Goal: Task Accomplishment & Management: Manage account settings

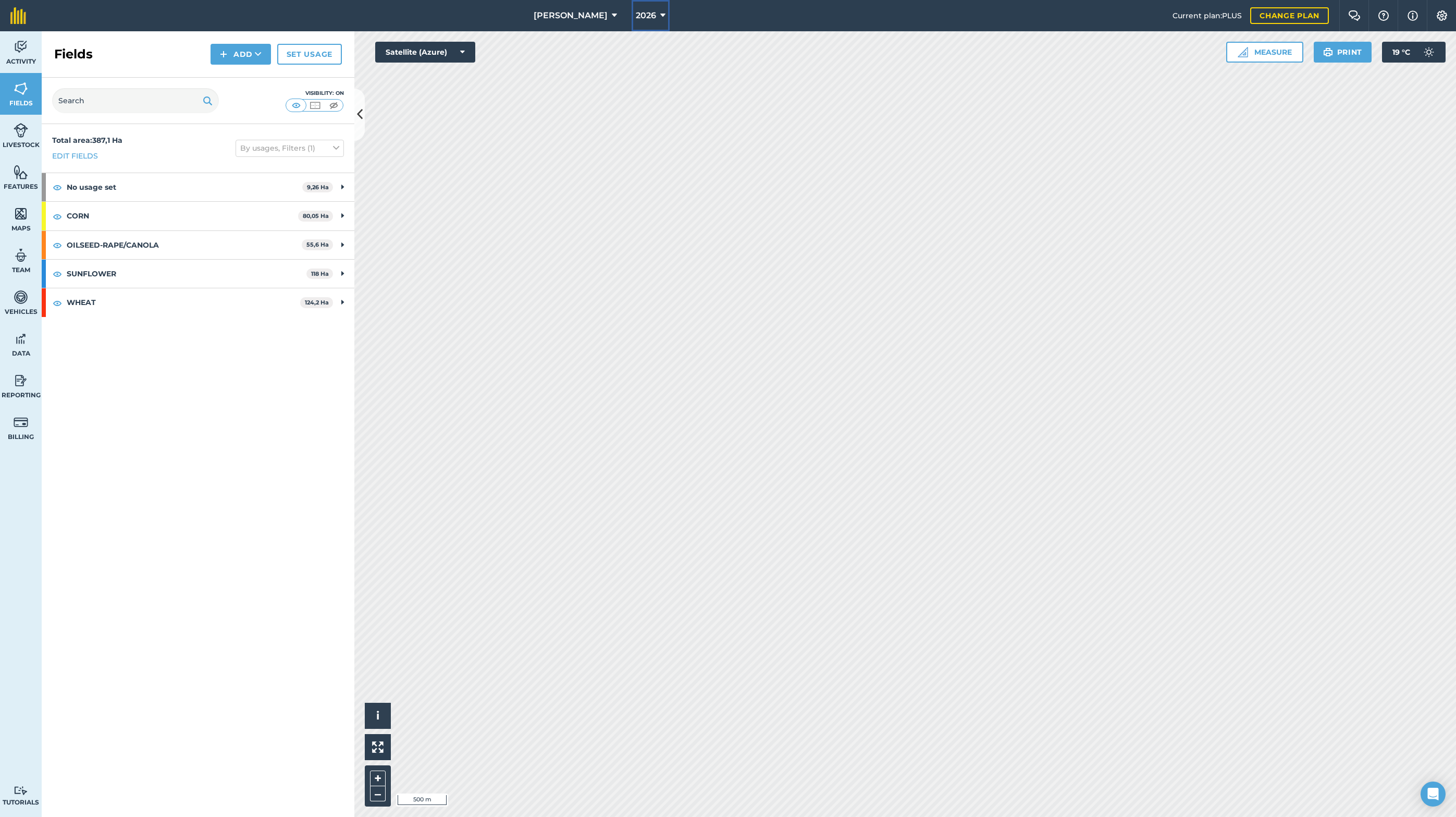
click at [660, 12] on icon at bounding box center [663, 16] width 5 height 12
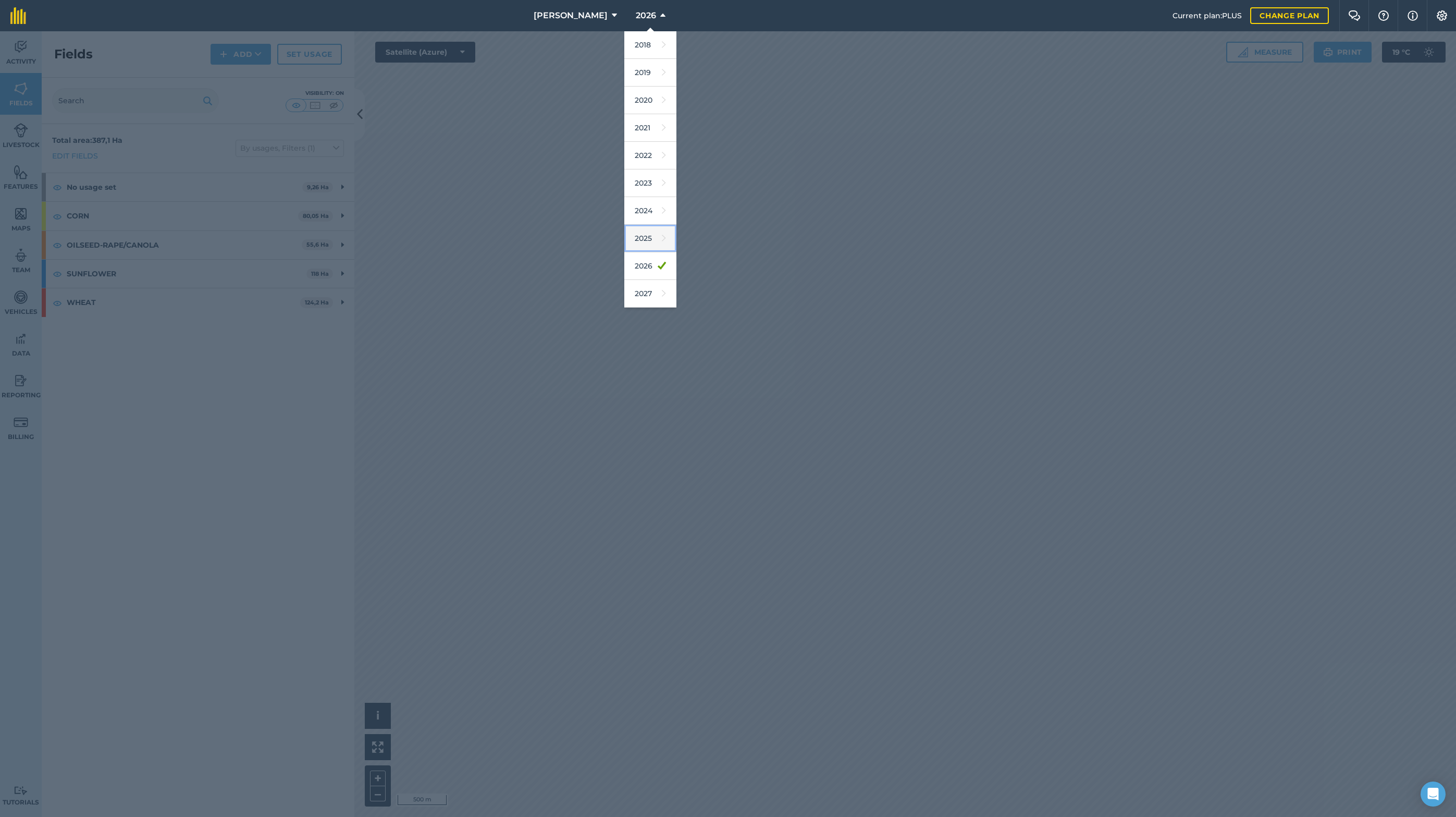
click at [628, 241] on link "2025" at bounding box center [650, 238] width 52 height 27
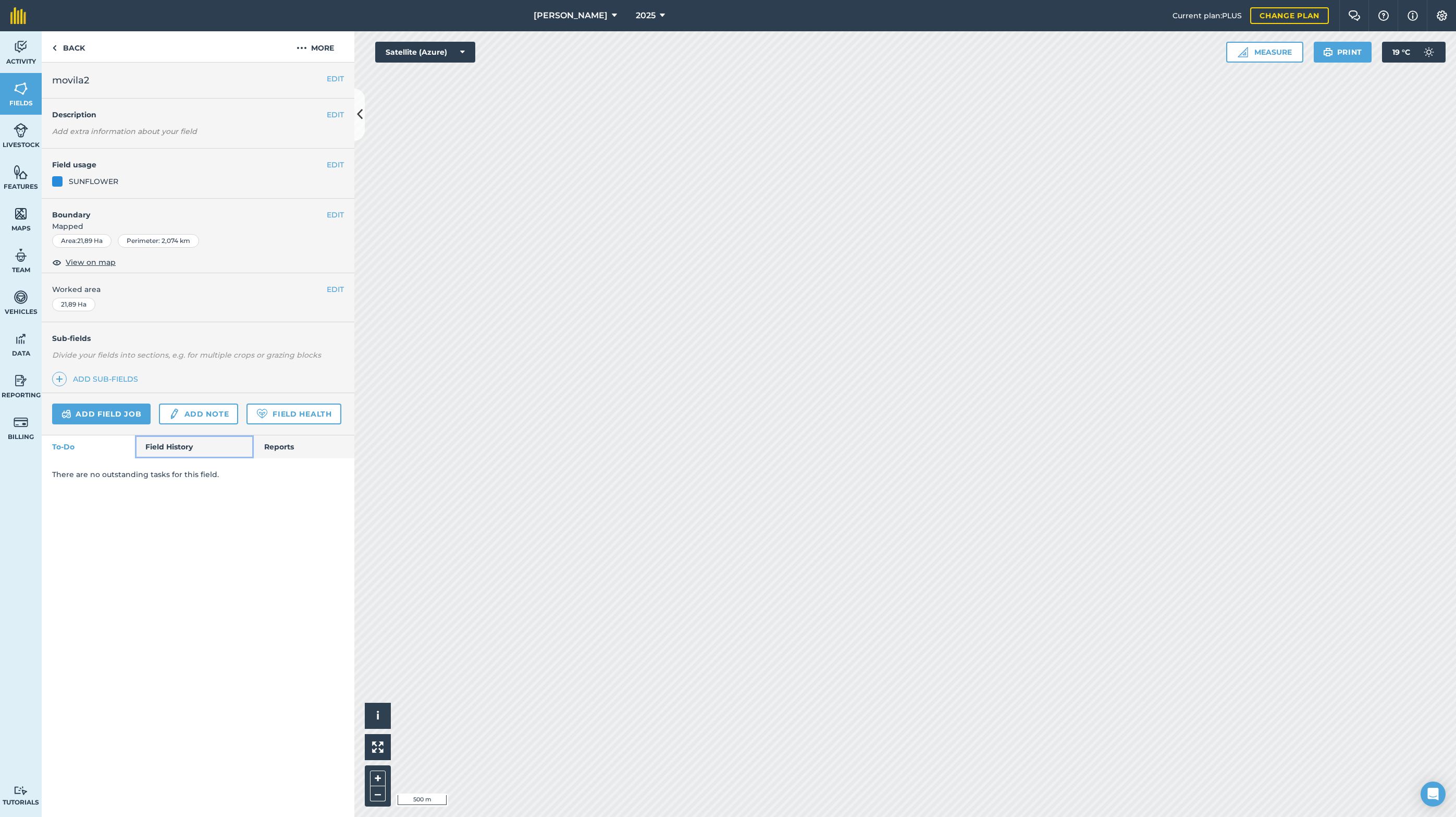
click at [158, 456] on link "Field History" at bounding box center [194, 446] width 118 height 23
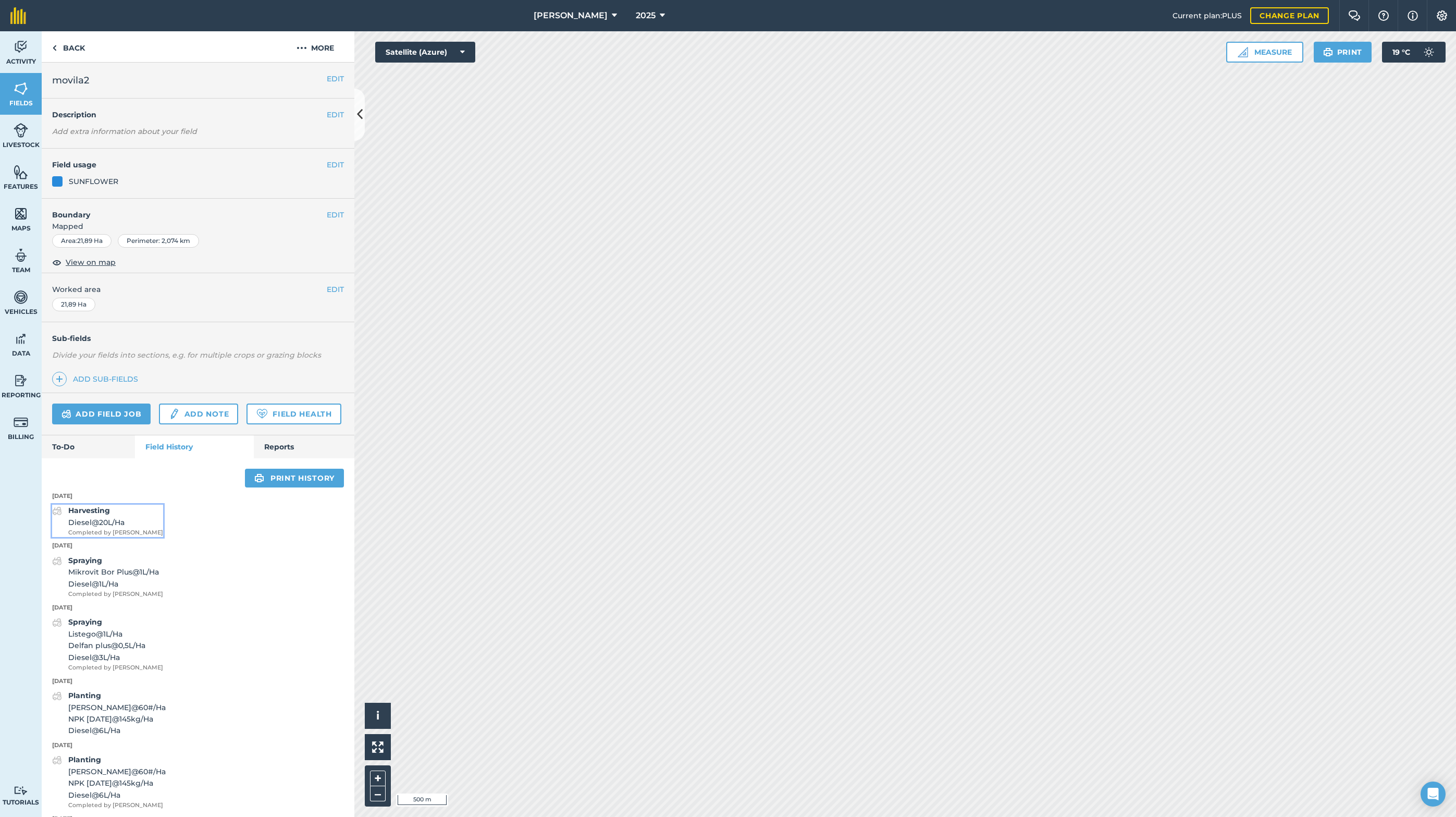
click at [116, 523] on span "Diesel @ 20 L / Ha" at bounding box center [116, 522] width 95 height 12
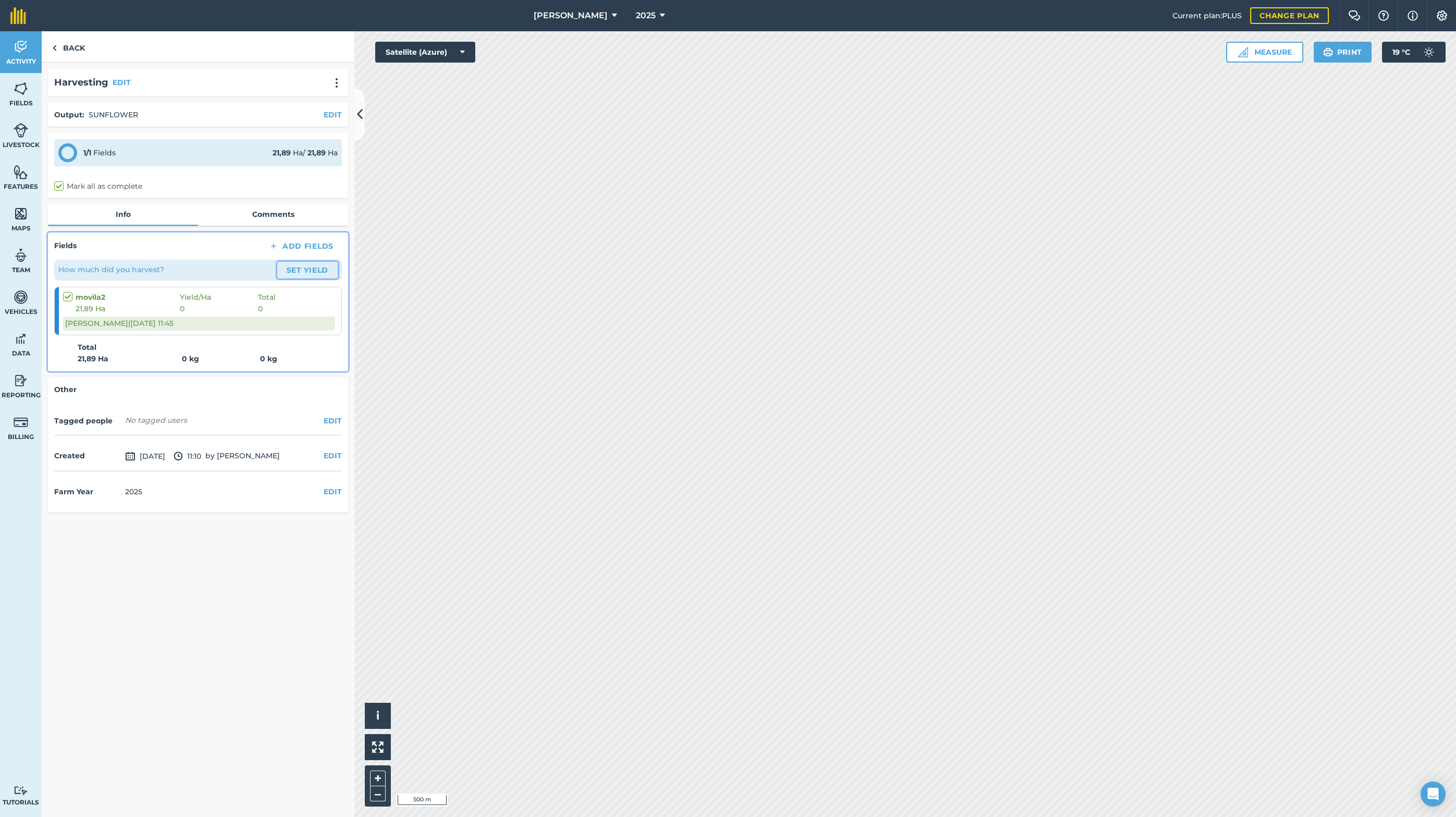
click at [292, 269] on button "Set Yield" at bounding box center [308, 269] width 61 height 16
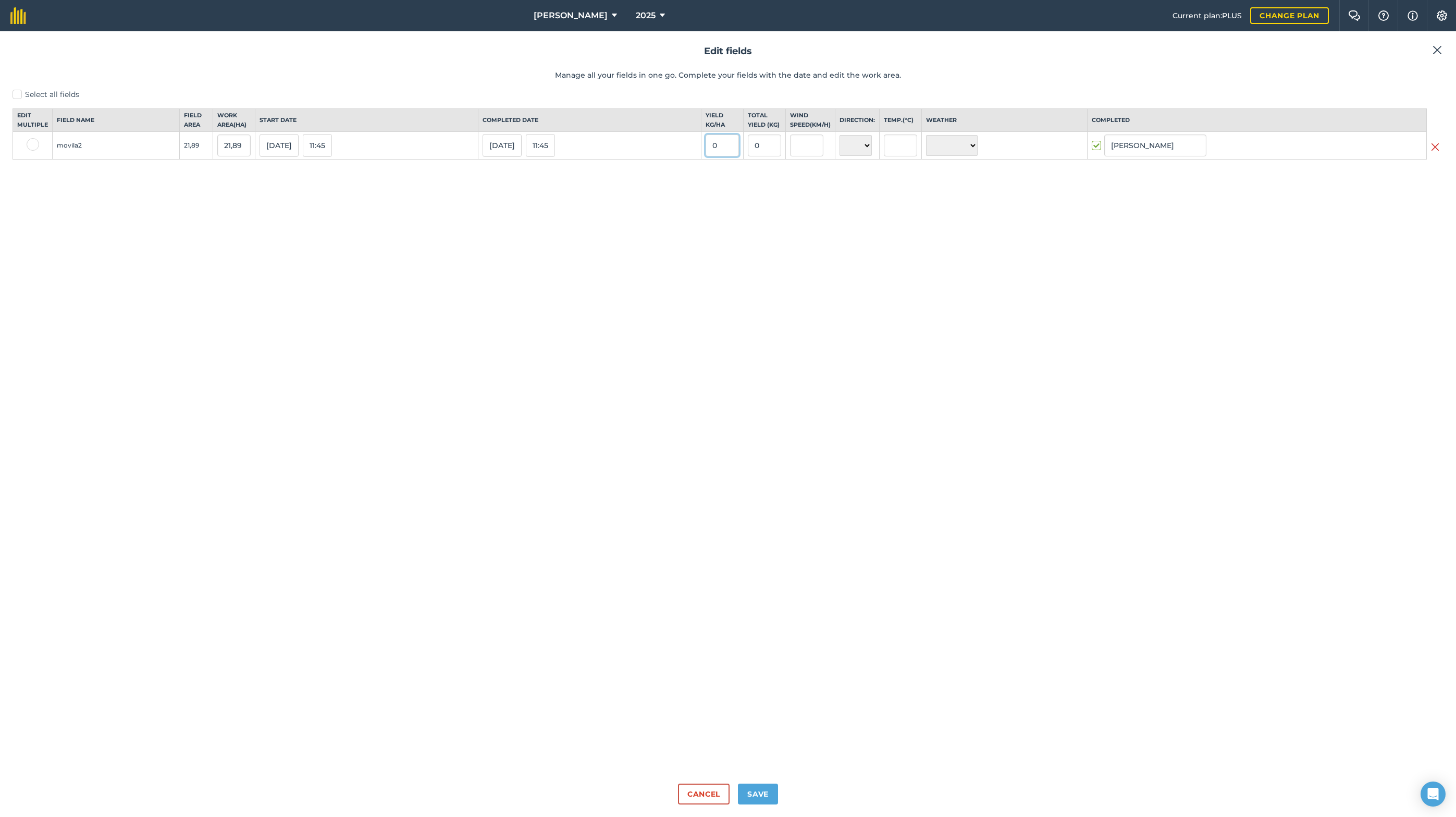
click at [739, 156] on input "0" at bounding box center [722, 146] width 33 height 22
type input "3.640"
type input "79.679,6"
click at [757, 797] on button "Save" at bounding box center [758, 794] width 40 height 21
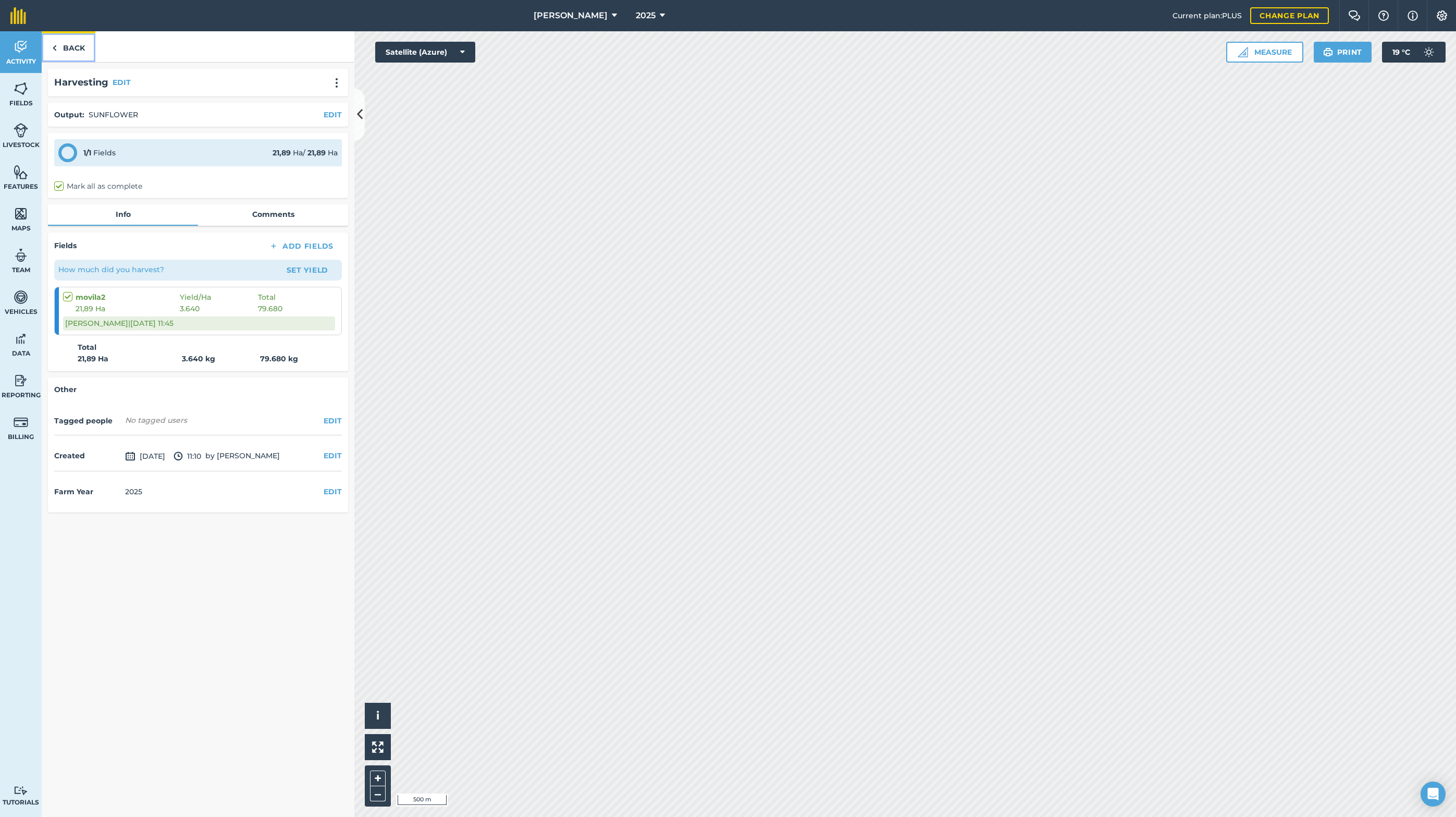
click at [70, 48] on link "Back" at bounding box center [69, 46] width 54 height 30
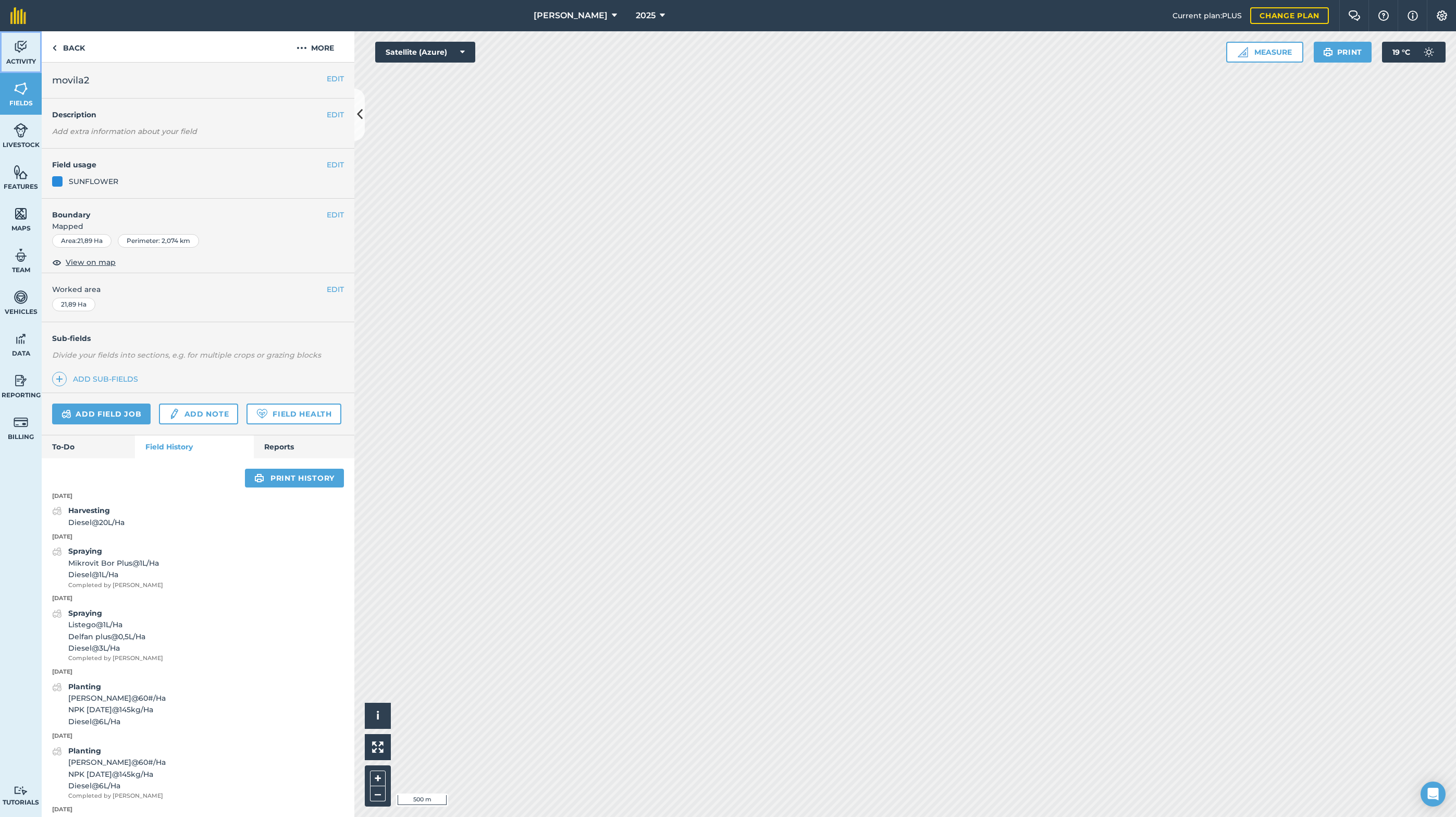
click at [35, 51] on link "Activity" at bounding box center [21, 52] width 42 height 42
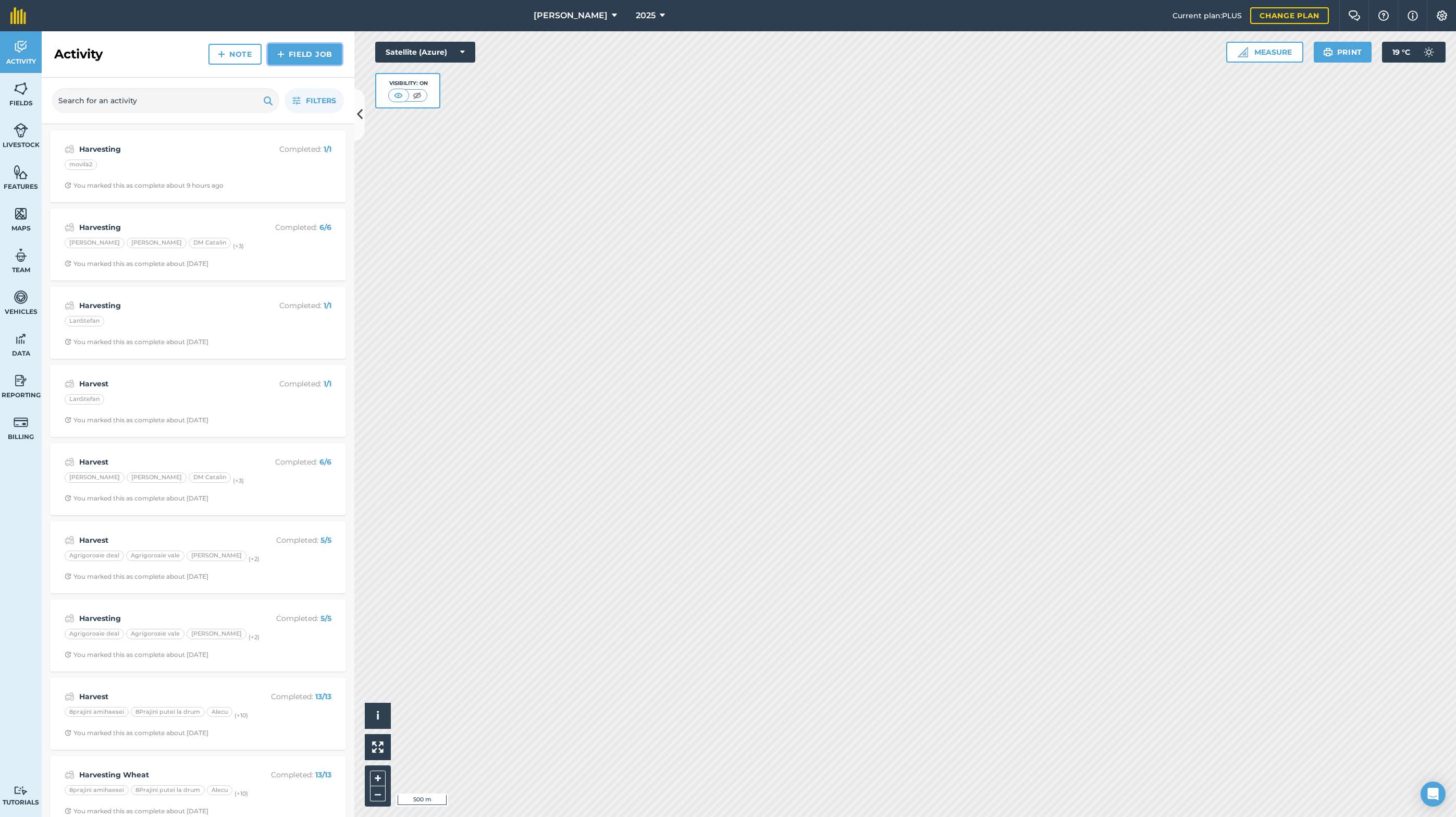
click at [329, 56] on link "Field Job" at bounding box center [304, 54] width 74 height 21
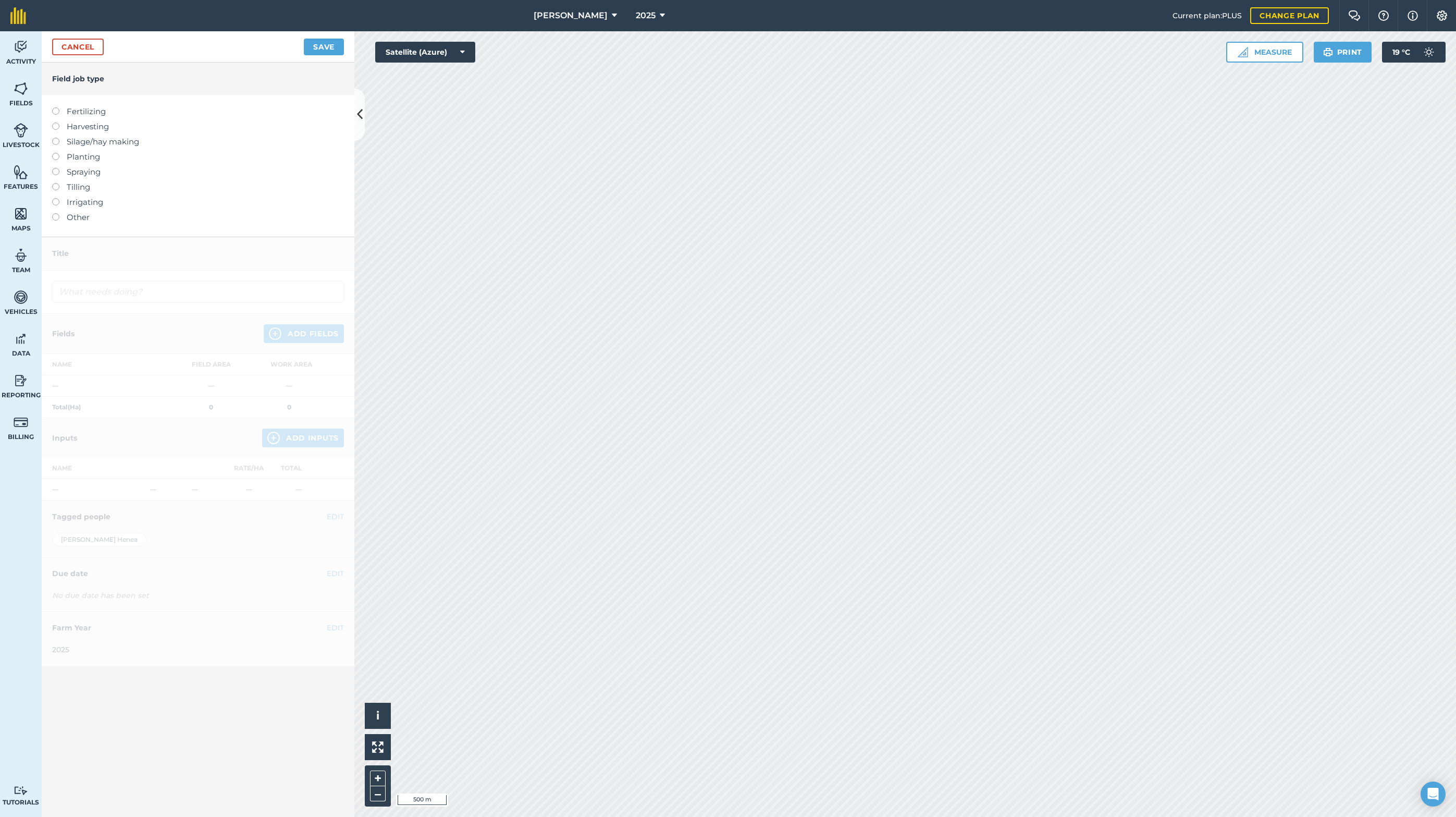
click at [56, 122] on label at bounding box center [59, 122] width 15 height 0
type input "Harvesting"
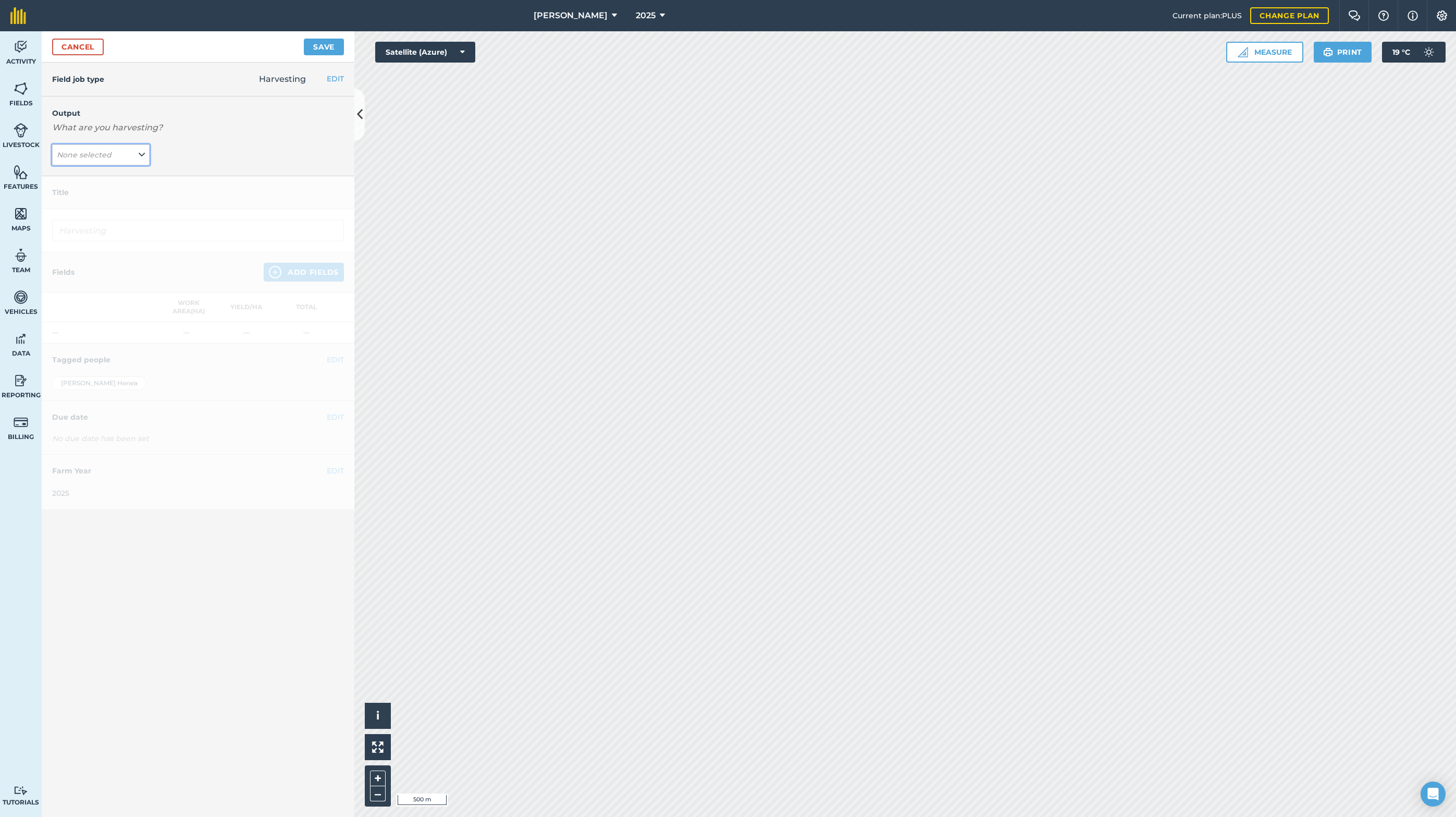
click at [132, 153] on button "None selected" at bounding box center [100, 154] width 97 height 21
click at [100, 49] on link "Cancel" at bounding box center [78, 47] width 51 height 16
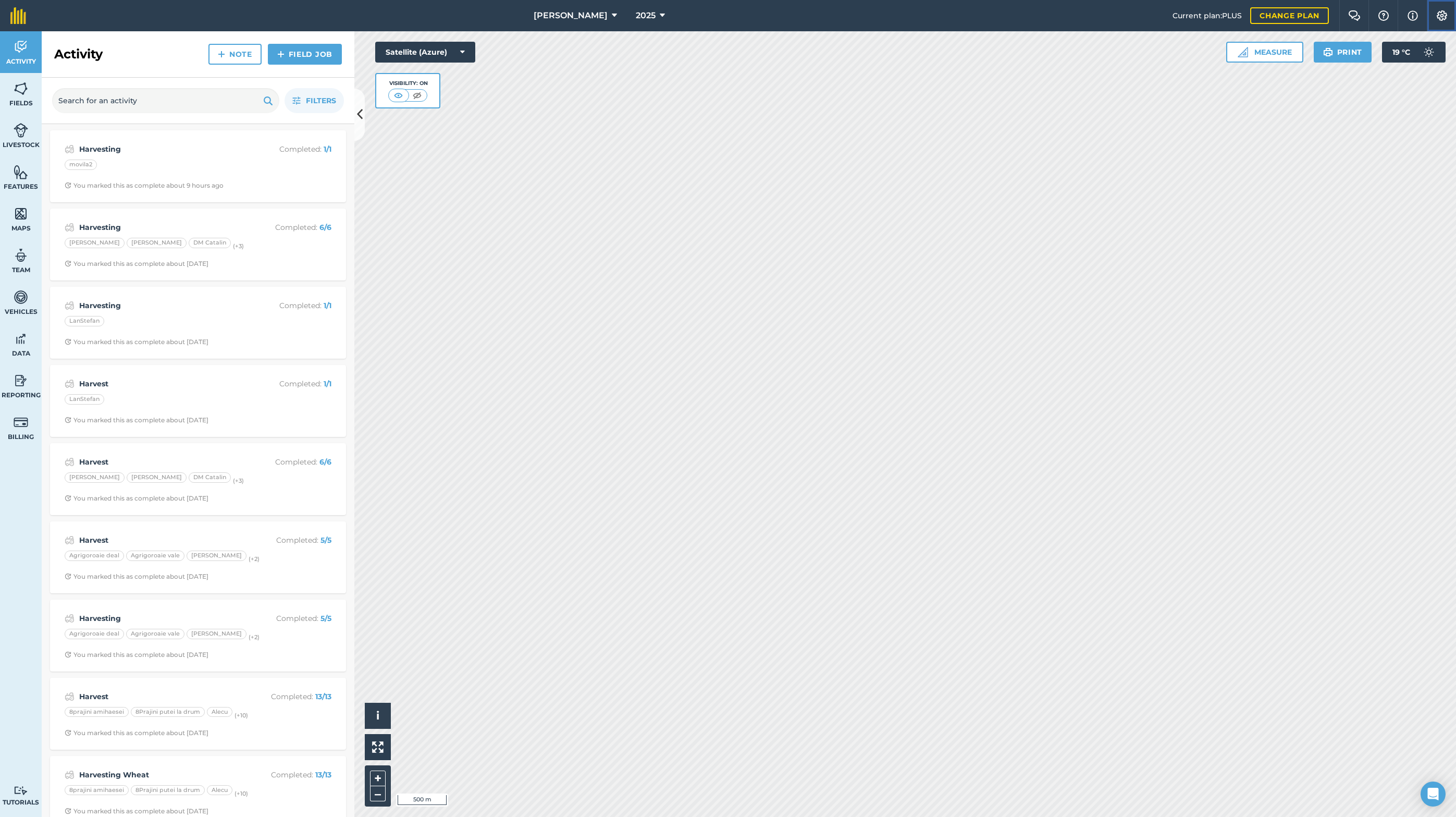
click at [1443, 13] on img at bounding box center [1442, 15] width 12 height 10
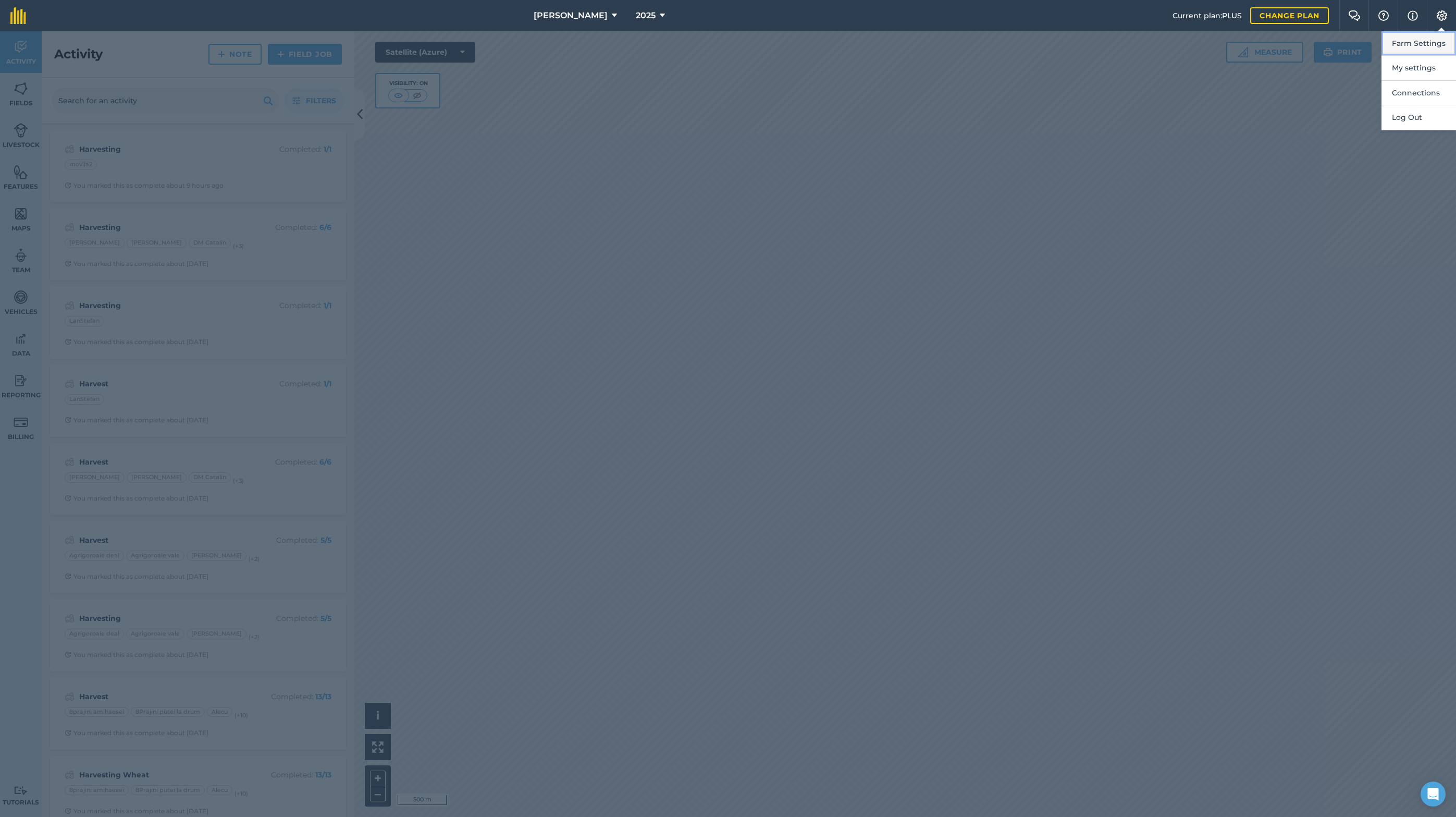
click at [1426, 44] on button "Farm Settings" at bounding box center [1419, 43] width 75 height 24
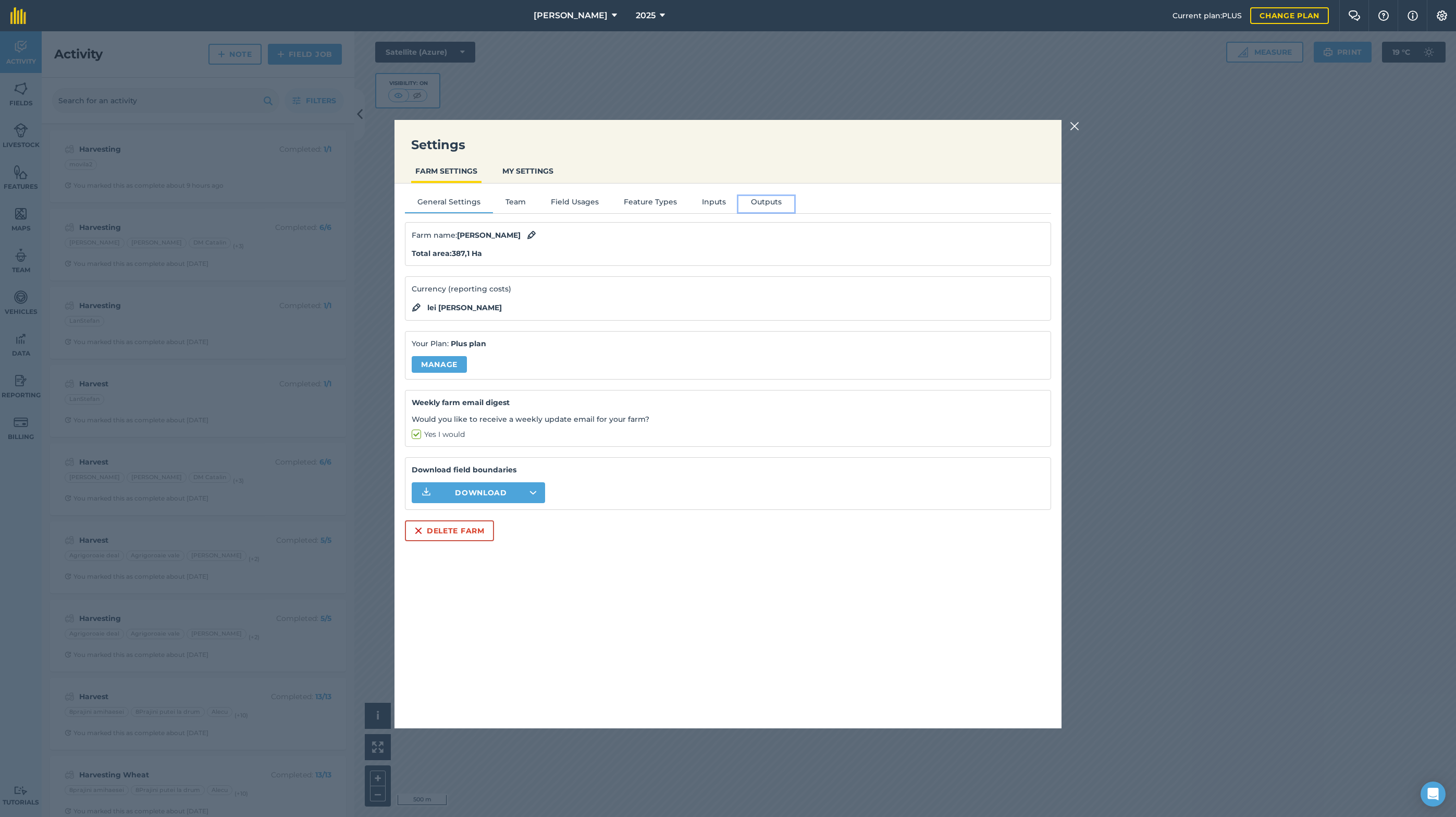
click at [753, 202] on button "Outputs" at bounding box center [767, 204] width 56 height 16
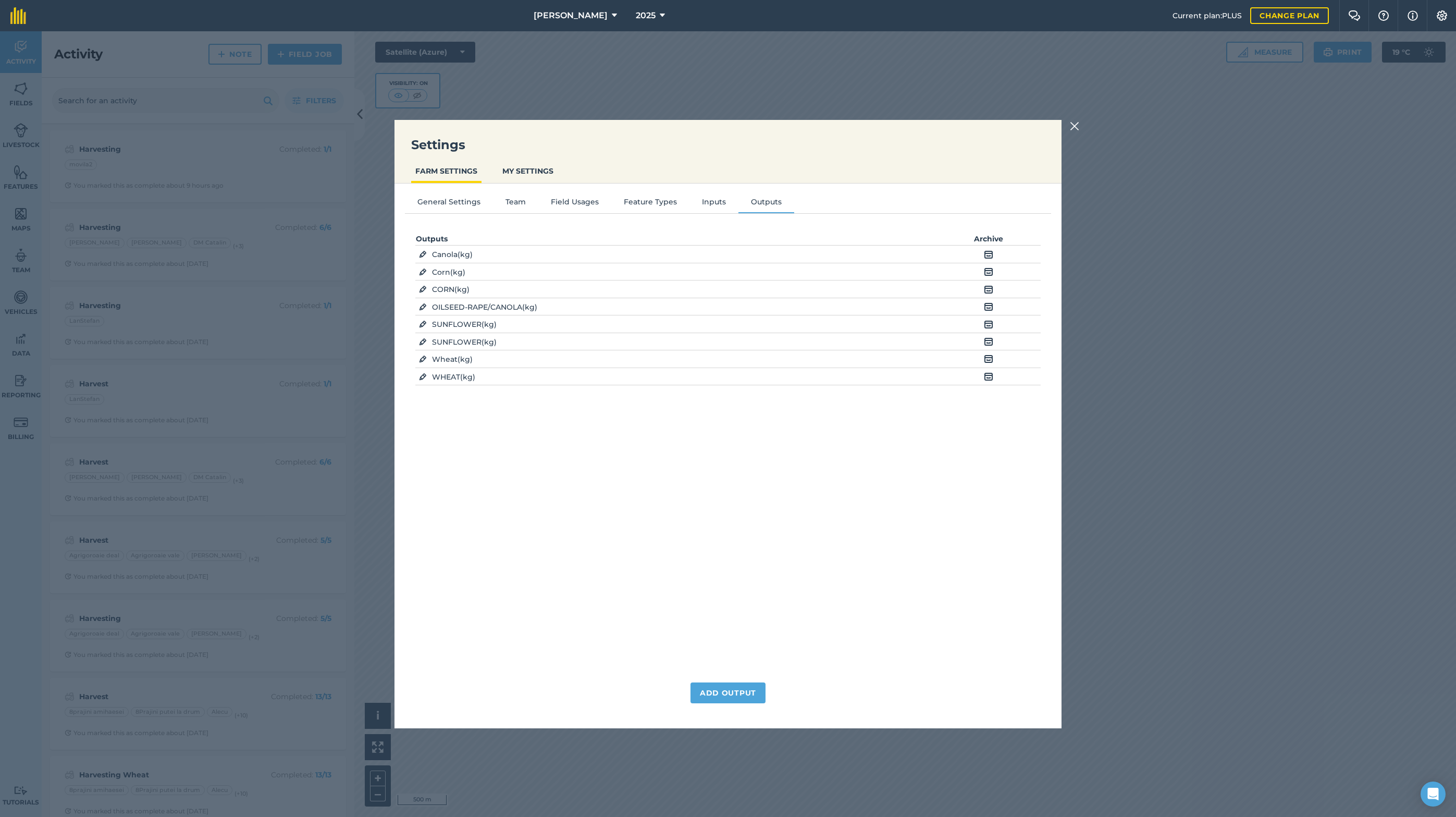
click at [990, 255] on img at bounding box center [989, 255] width 9 height 12
click at [991, 290] on img at bounding box center [989, 289] width 9 height 12
click at [990, 308] on img at bounding box center [989, 307] width 9 height 12
drag, startPoint x: 705, startPoint y: 207, endPoint x: 657, endPoint y: 207, distance: 48.0
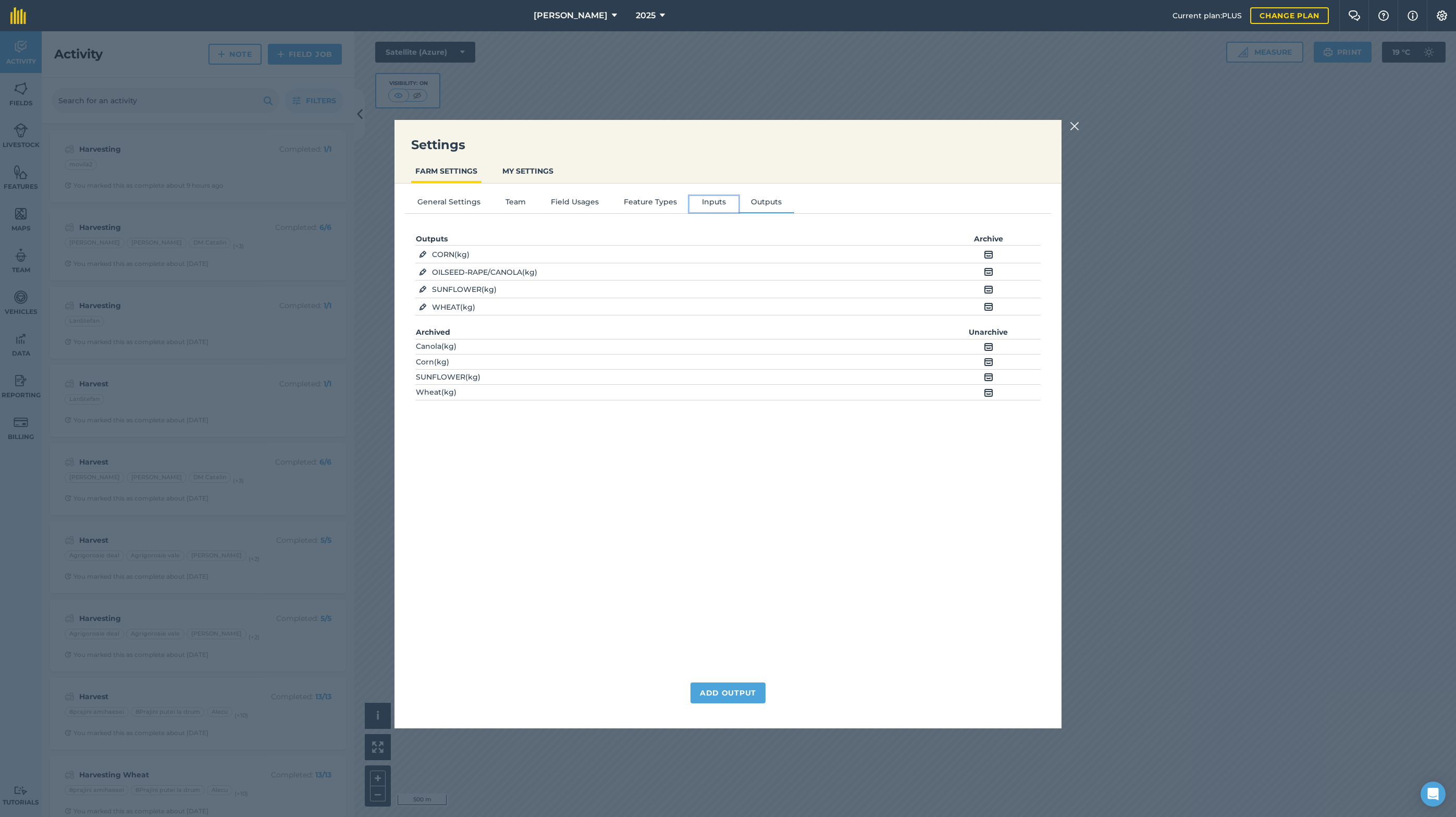
click at [705, 207] on button "Inputs" at bounding box center [714, 204] width 49 height 16
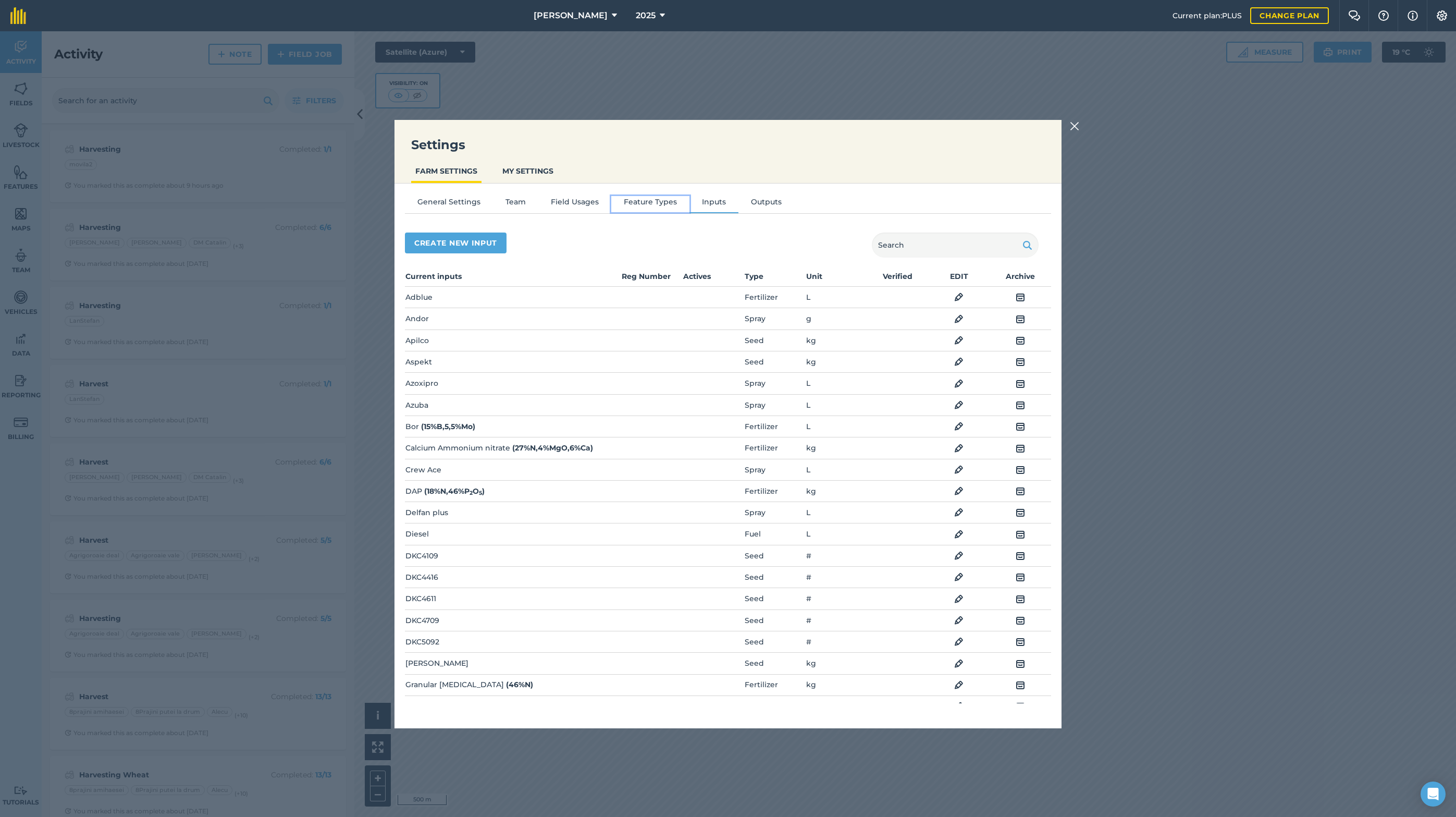
click at [642, 206] on button "Feature Types" at bounding box center [650, 204] width 78 height 16
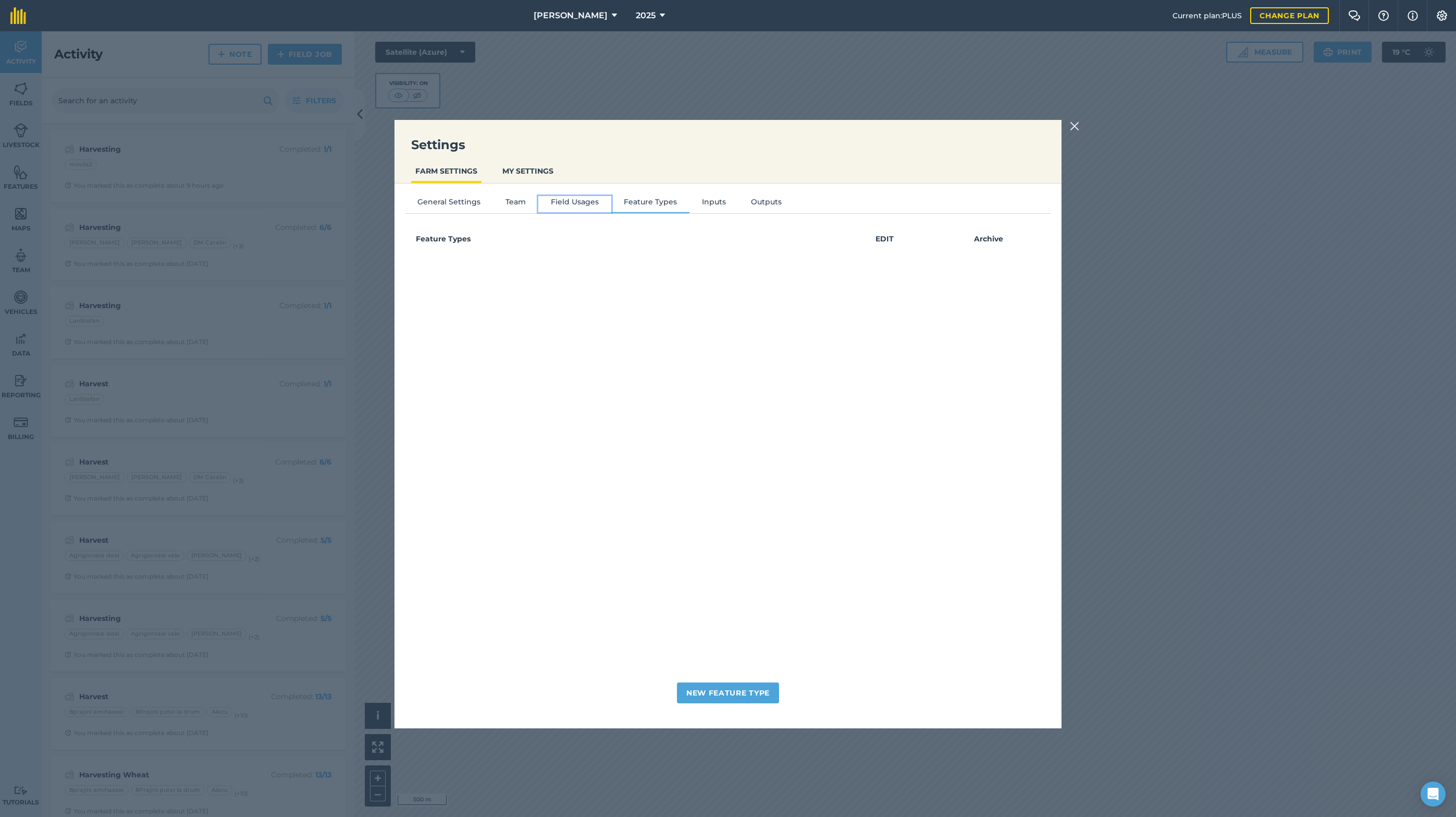
drag, startPoint x: 578, startPoint y: 200, endPoint x: 559, endPoint y: 201, distance: 19.0
click at [578, 200] on button "Field Usages" at bounding box center [575, 204] width 73 height 16
click at [489, 202] on button "General Settings" at bounding box center [448, 204] width 88 height 16
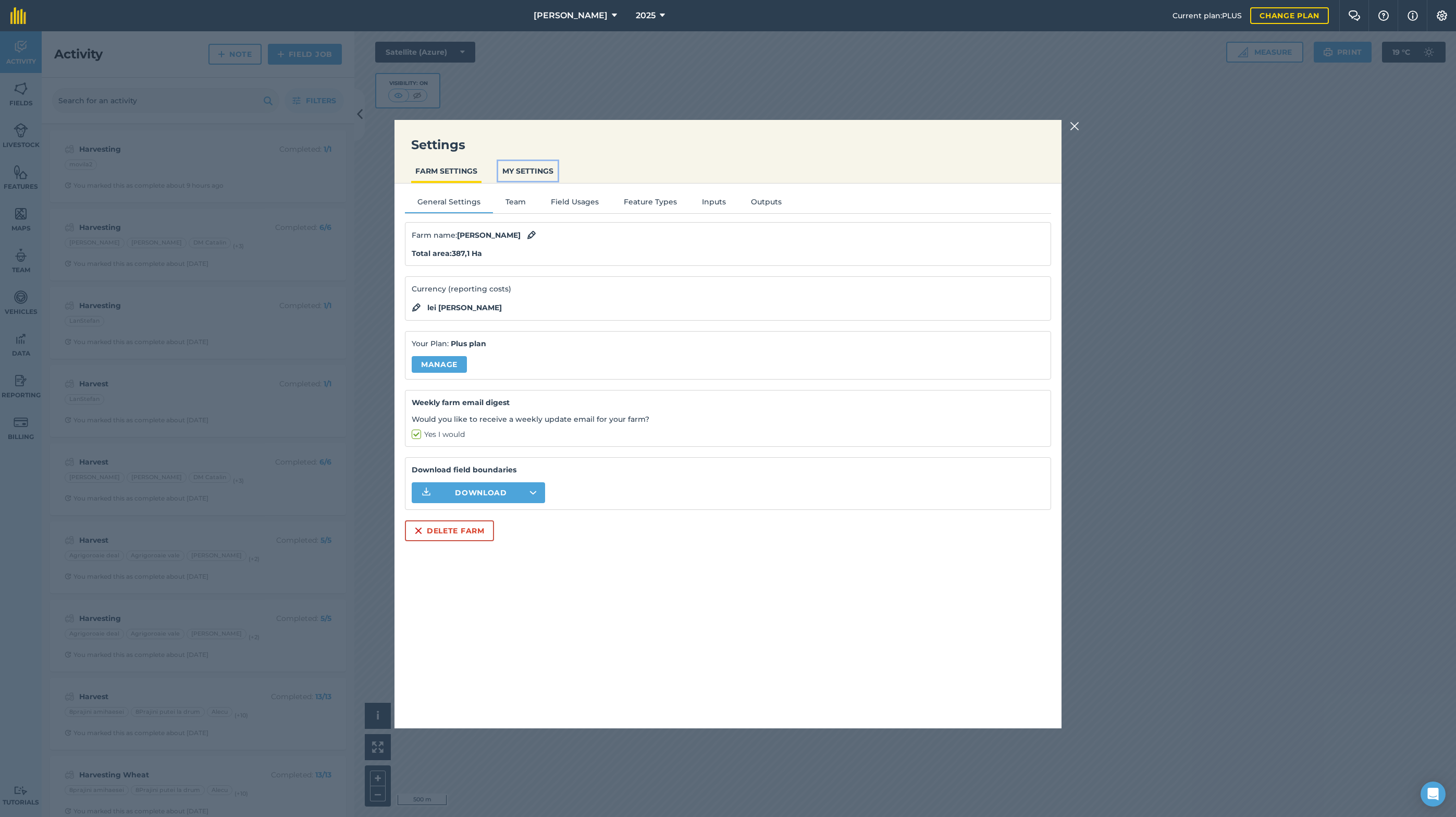
click at [535, 171] on button "MY SETTINGS" at bounding box center [528, 171] width 59 height 19
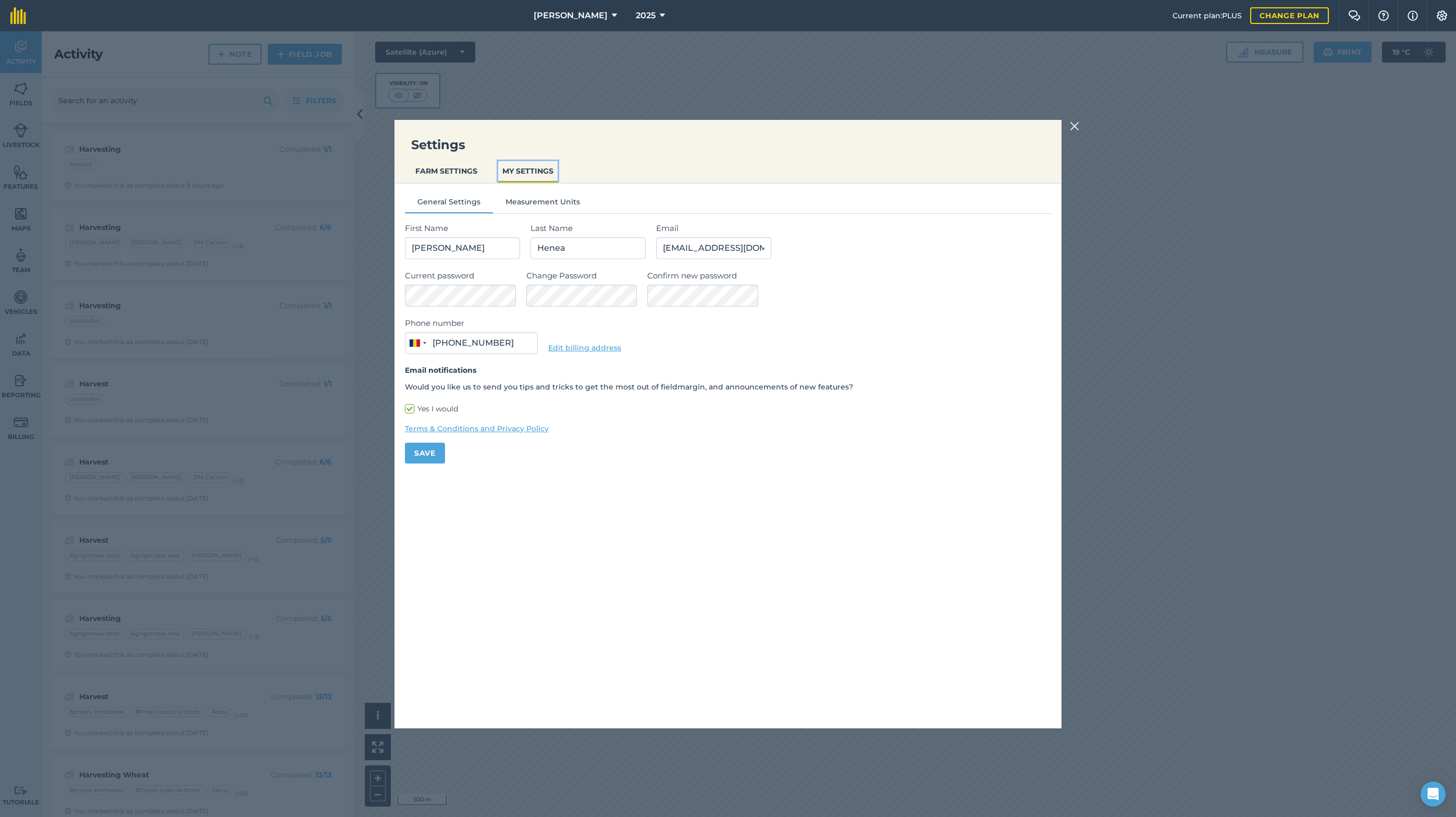
type input "0745 588 152"
click at [1079, 127] on img at bounding box center [1074, 126] width 9 height 12
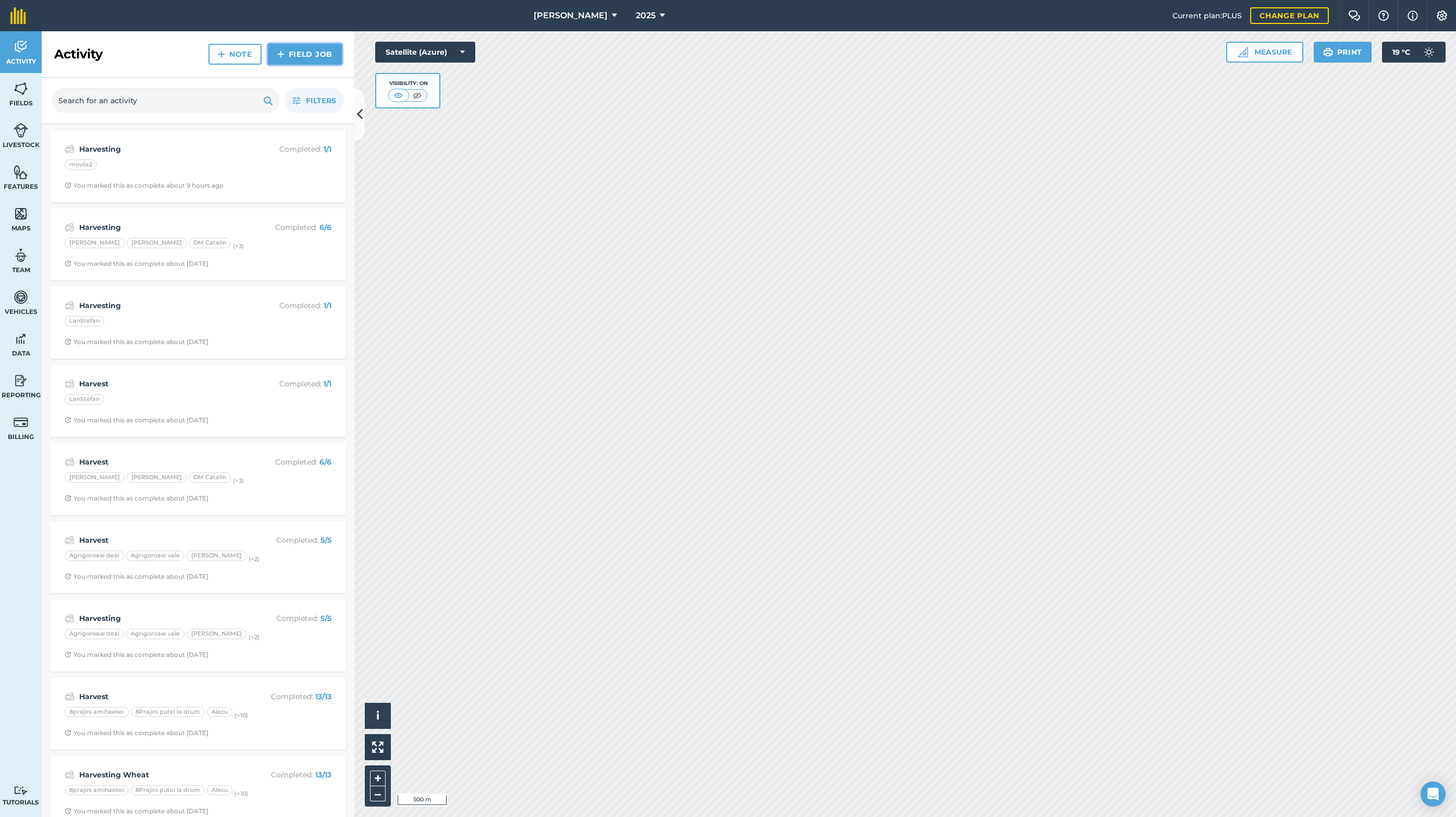
click at [305, 53] on link "Field Job" at bounding box center [304, 54] width 74 height 21
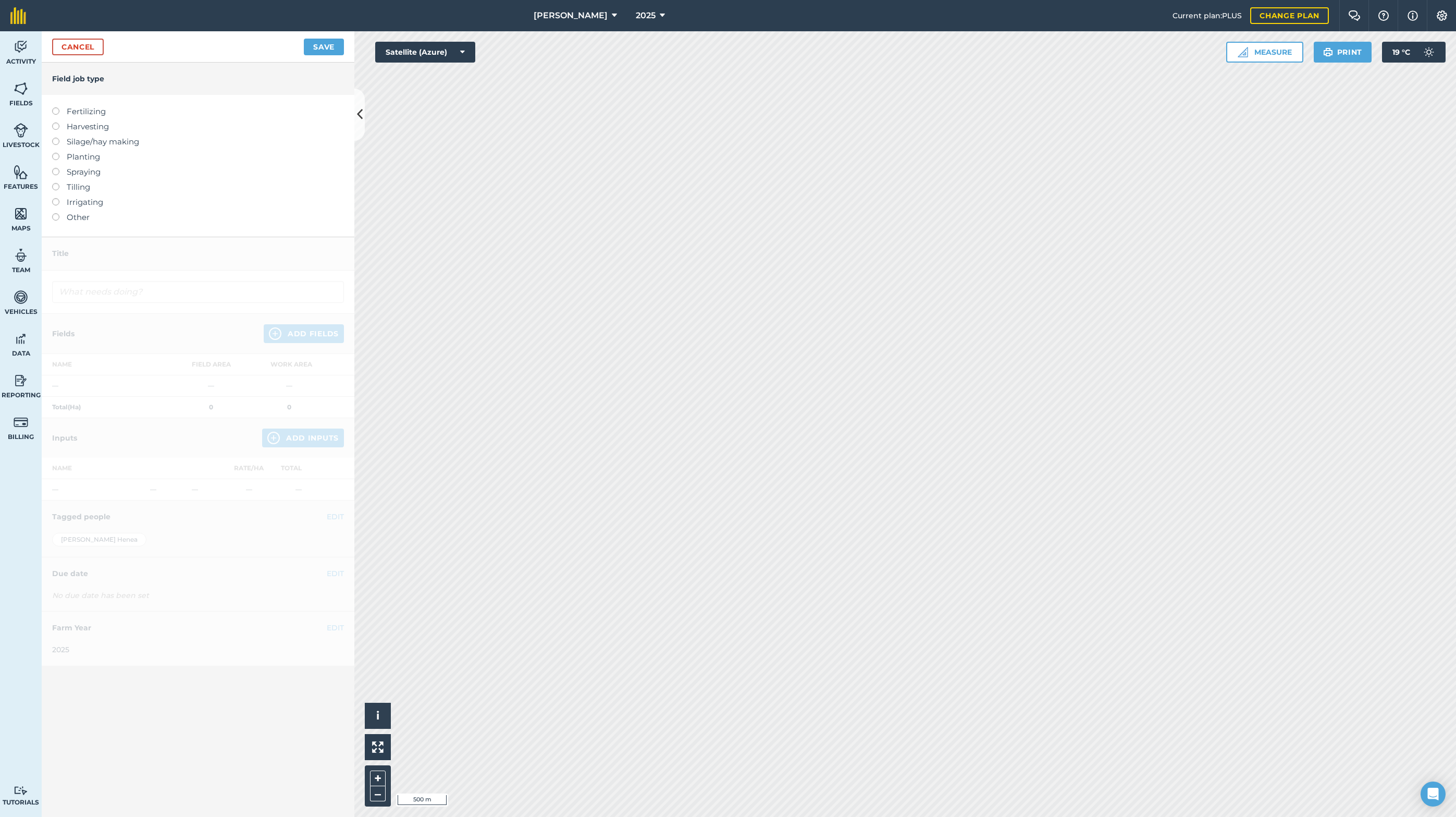
click at [56, 122] on label at bounding box center [59, 122] width 15 height 0
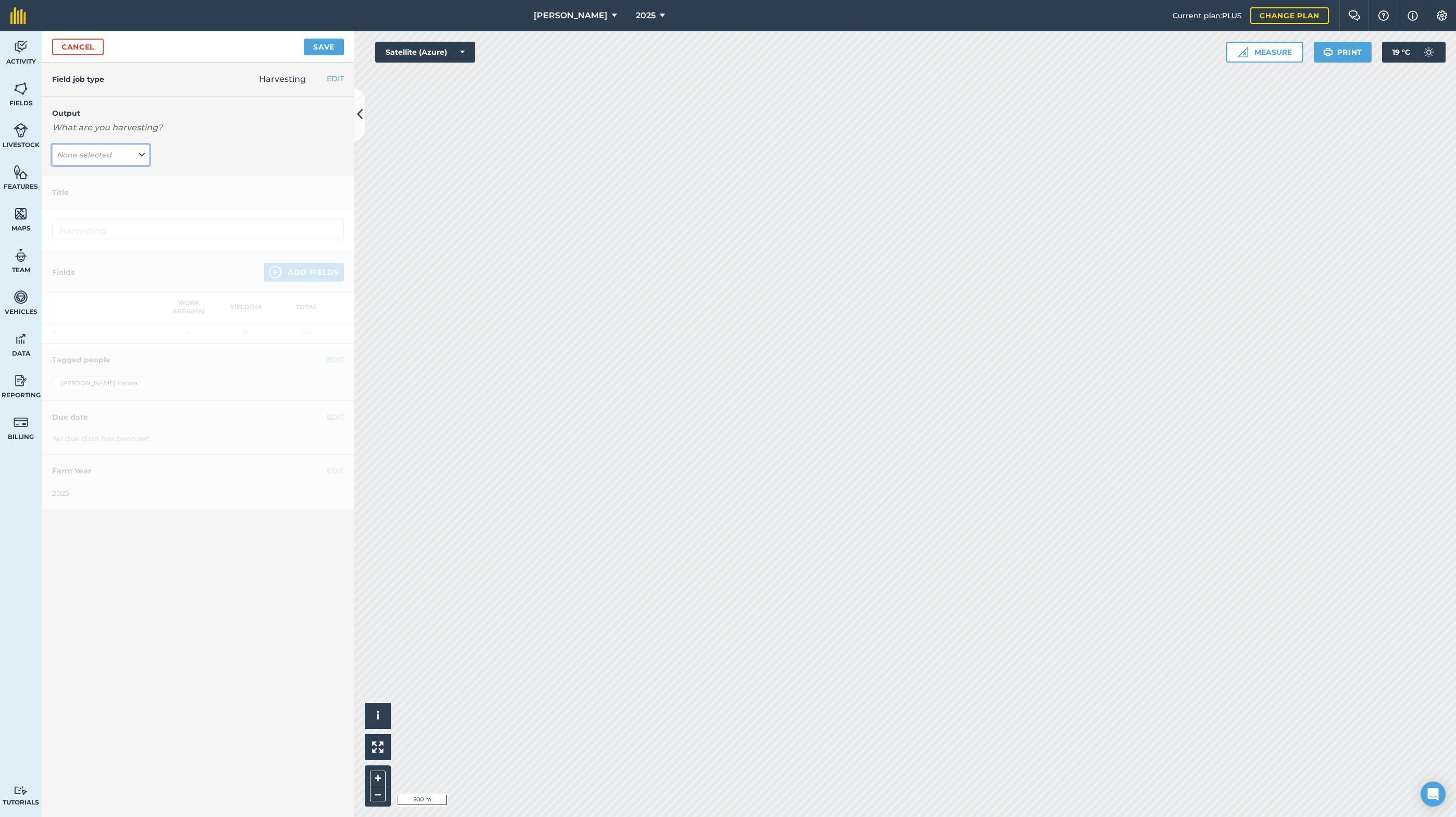
click at [121, 152] on button "None selected" at bounding box center [100, 154] width 97 height 21
click at [97, 217] on button "SUNFLOWER ( kg )" at bounding box center [100, 217] width 97 height 19
type input "Harvesting SUNFLOWER"
click at [311, 273] on button "Add Fields" at bounding box center [304, 272] width 80 height 19
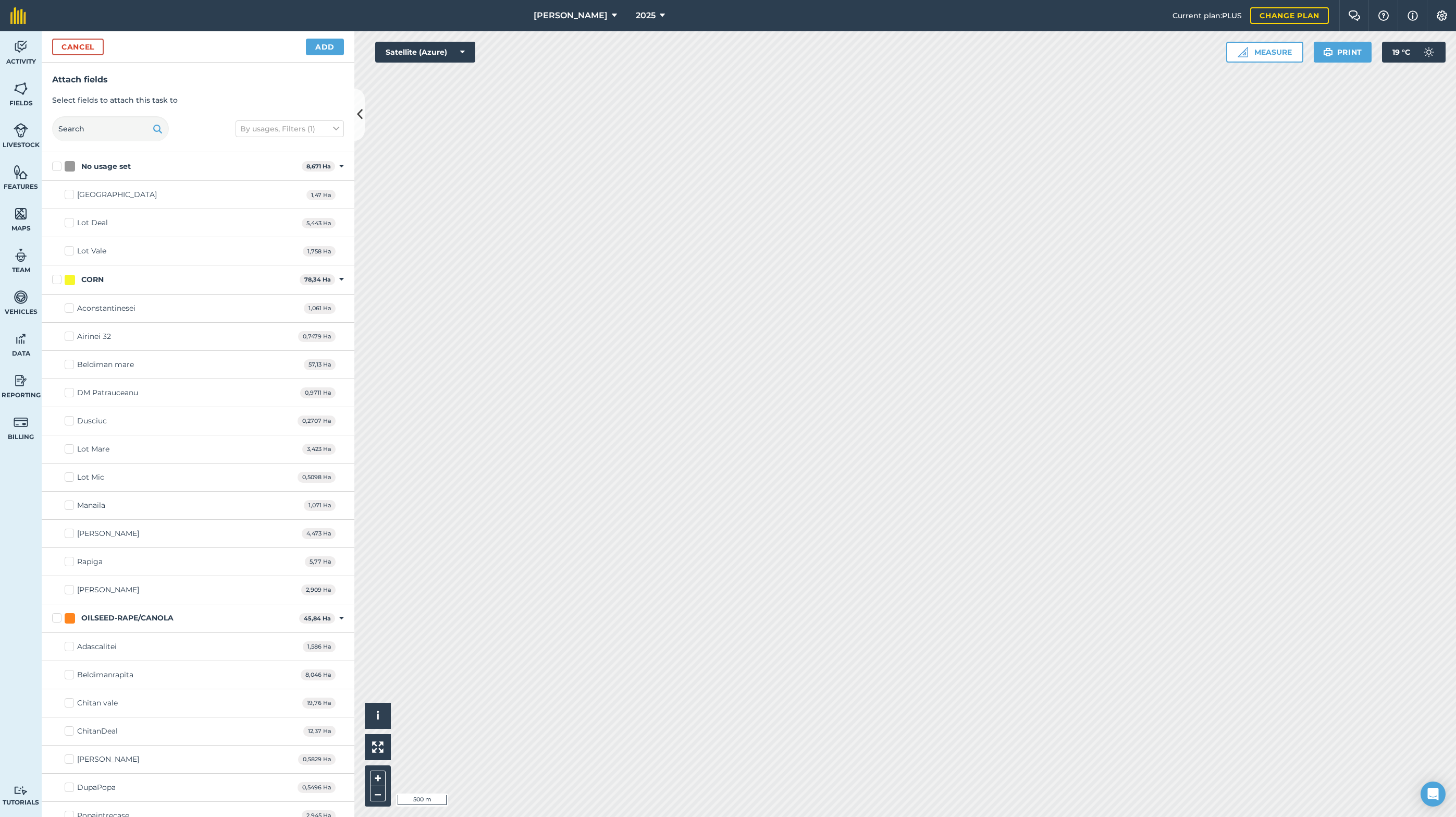
checkbox input "true"
click at [336, 43] on button "Add" at bounding box center [325, 47] width 38 height 16
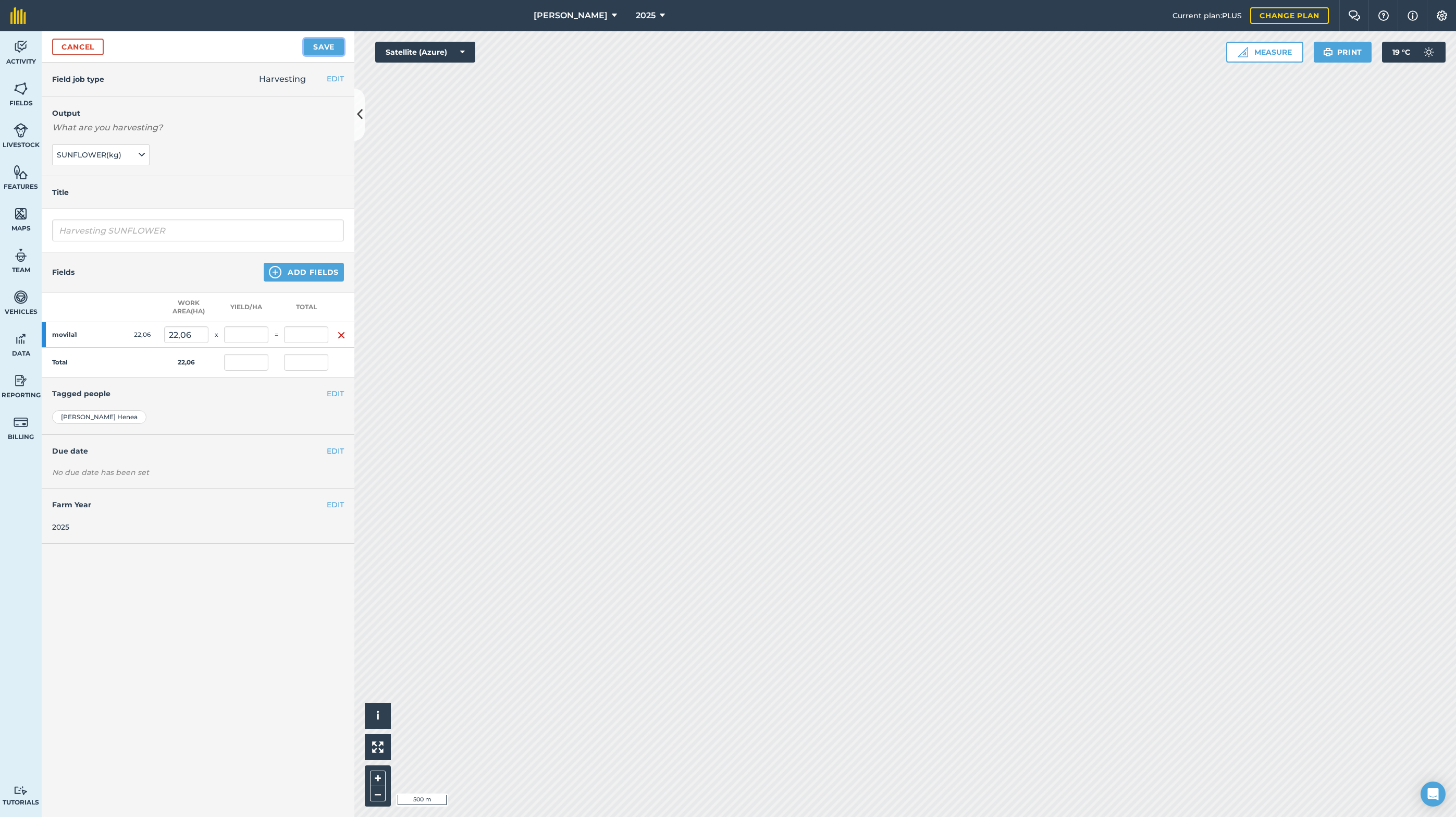
click at [329, 48] on button "Save" at bounding box center [324, 47] width 40 height 16
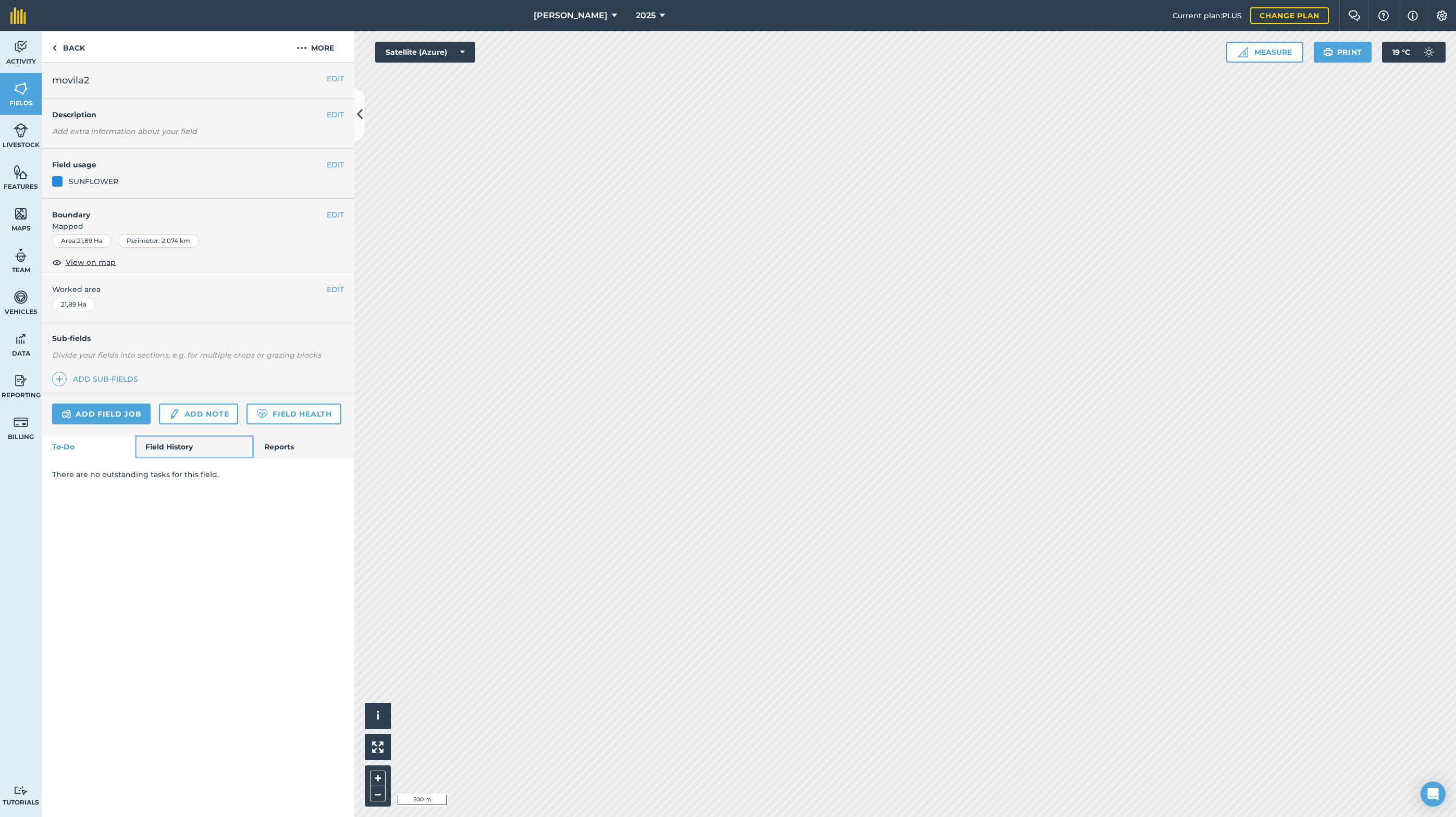
click at [178, 442] on link "Field History" at bounding box center [194, 446] width 118 height 23
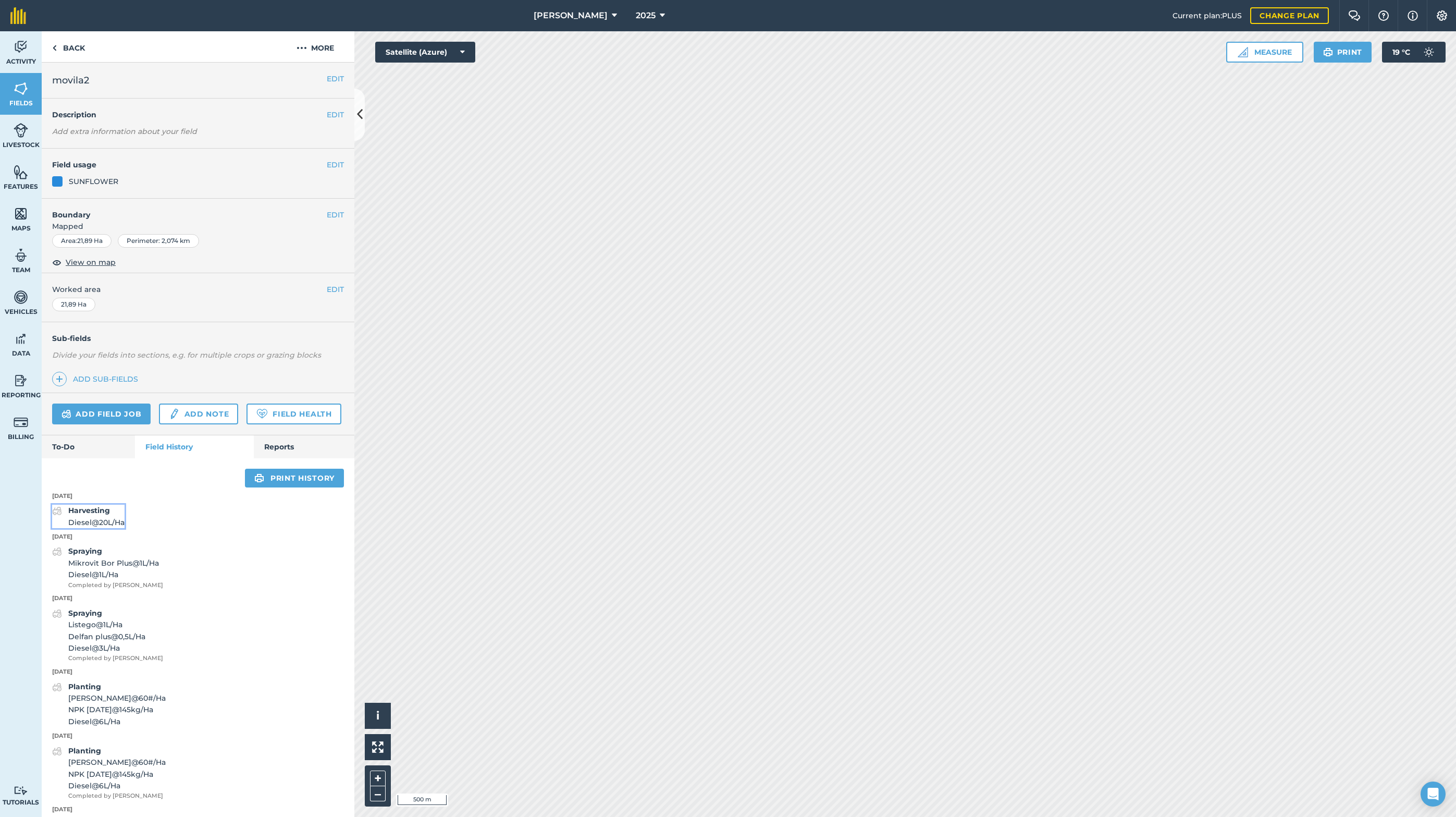
click at [100, 515] on div "Harvesting Diesel @ 20 L / Ha" at bounding box center [97, 516] width 56 height 23
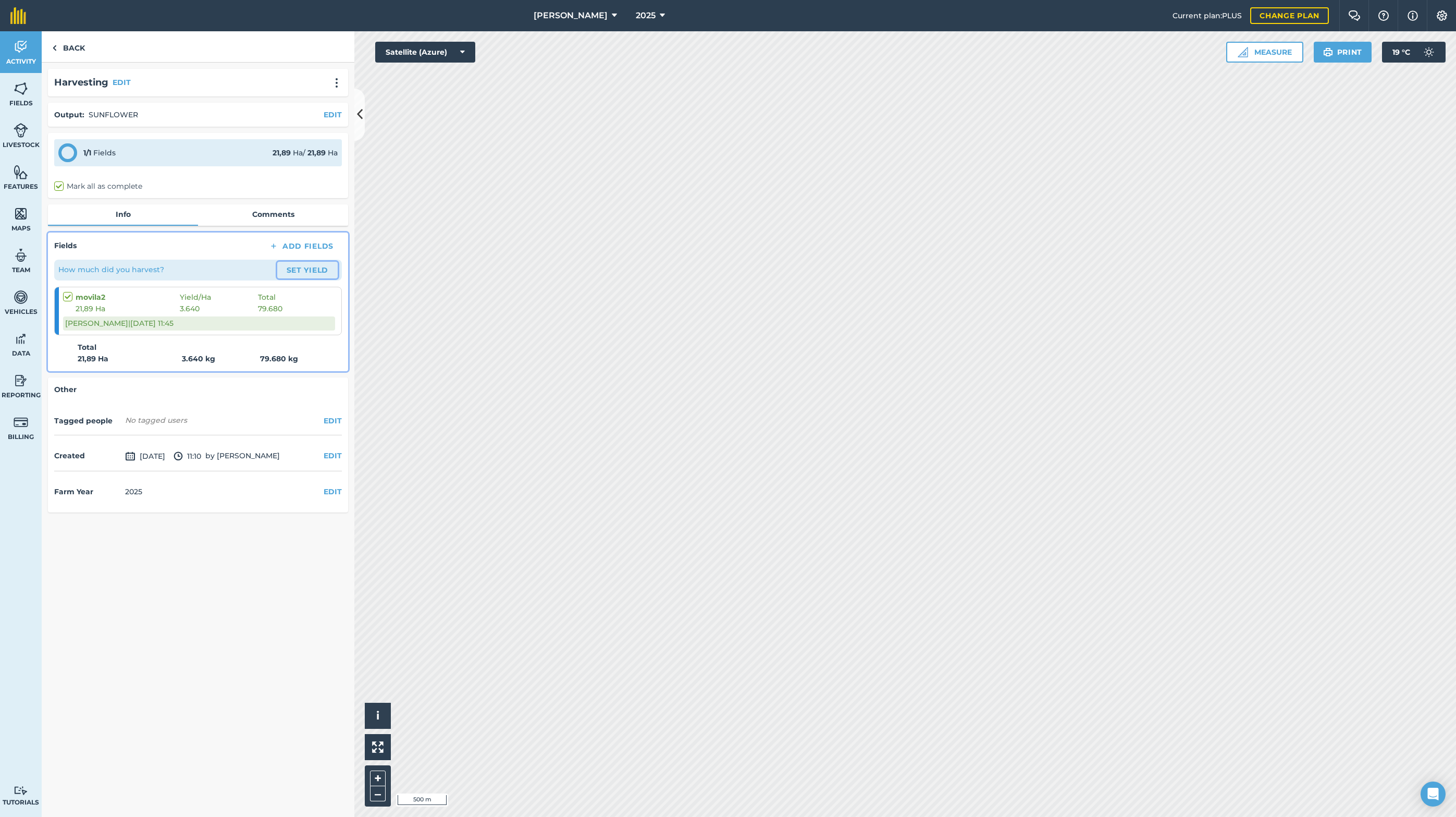
click at [311, 266] on button "Set Yield" at bounding box center [308, 269] width 61 height 16
click at [17, 331] on img at bounding box center [20, 339] width 15 height 16
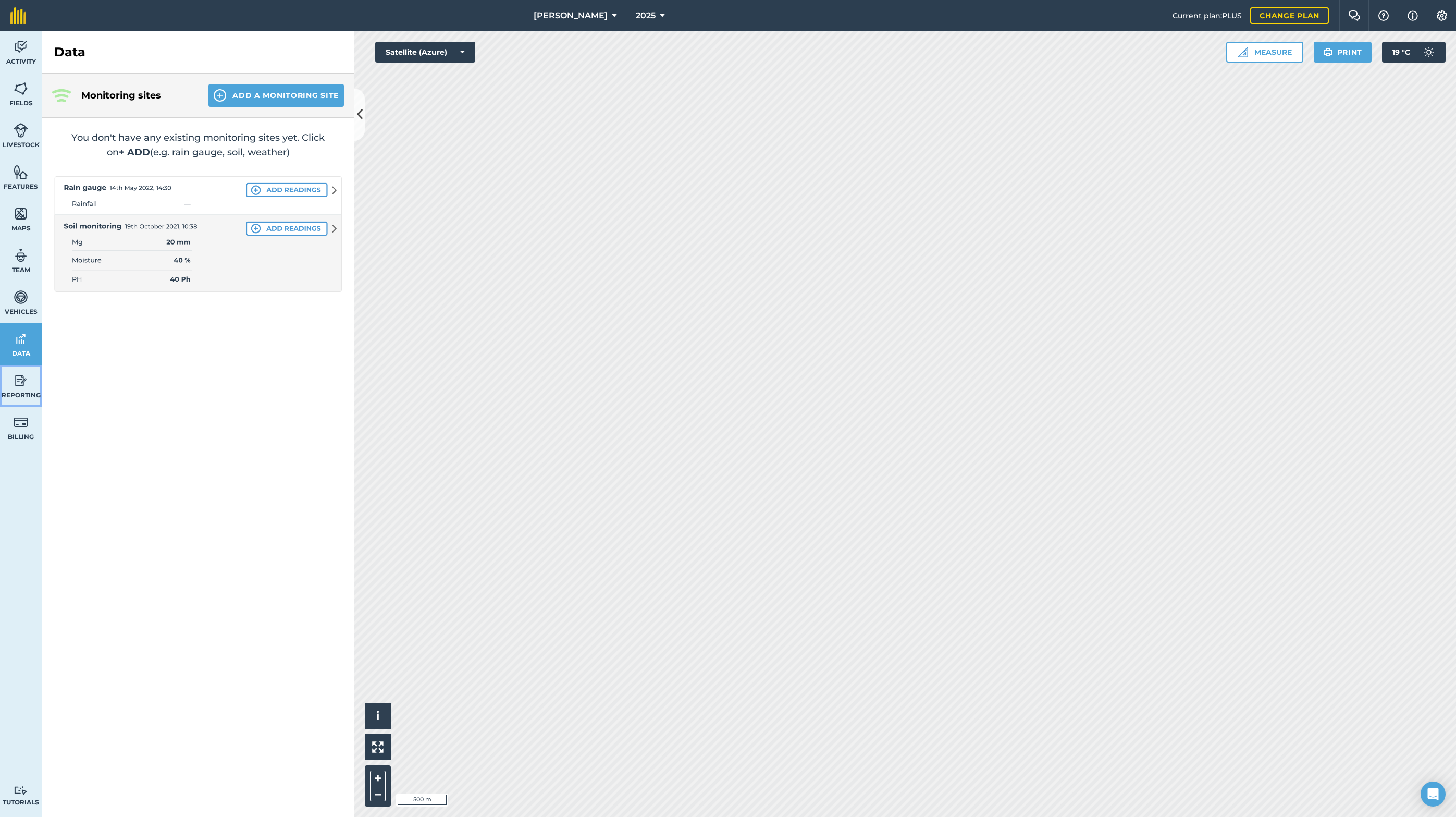
click at [17, 376] on img at bounding box center [20, 381] width 15 height 16
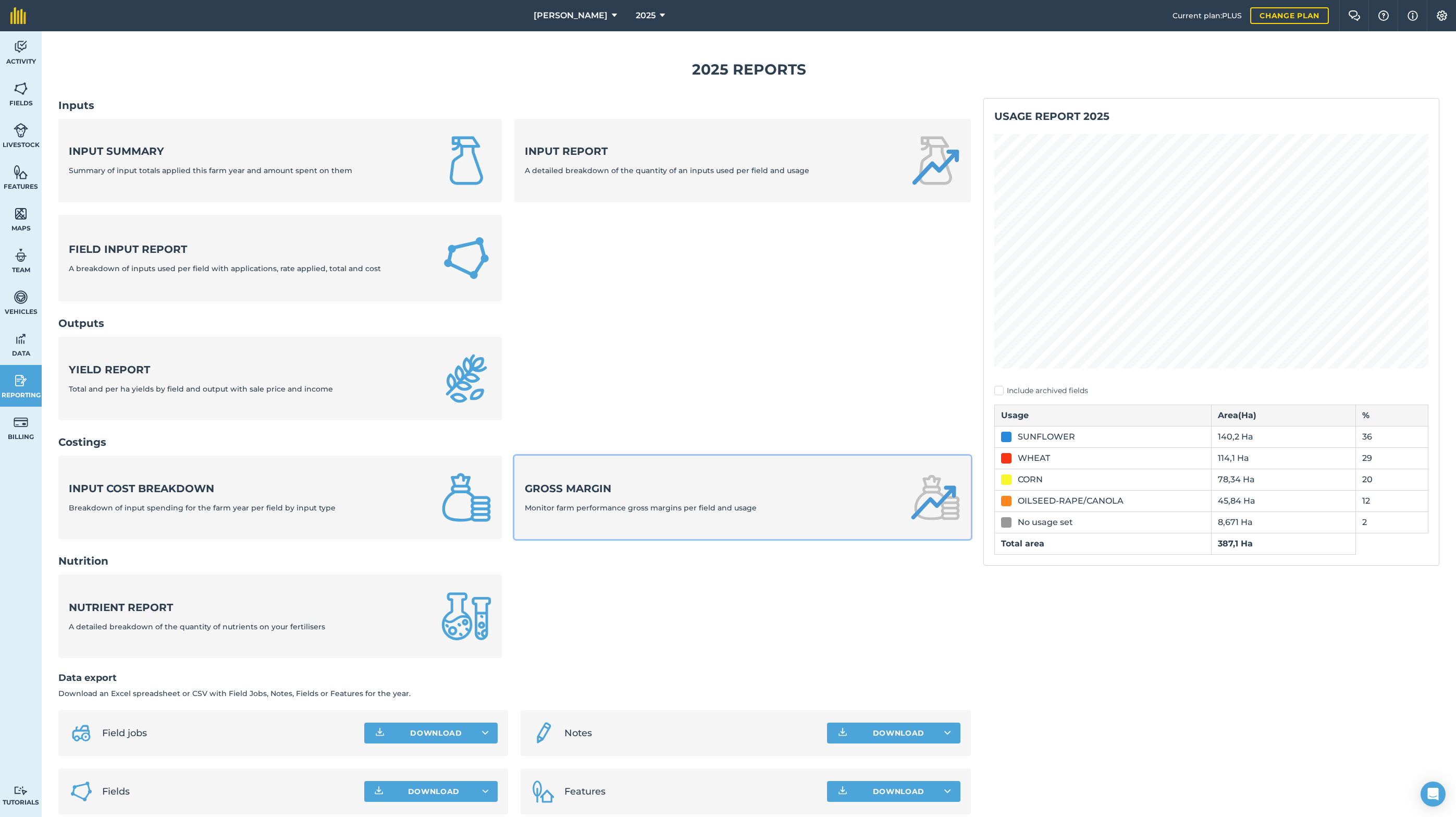
click at [617, 495] on strong "Gross margin" at bounding box center [641, 488] width 232 height 15
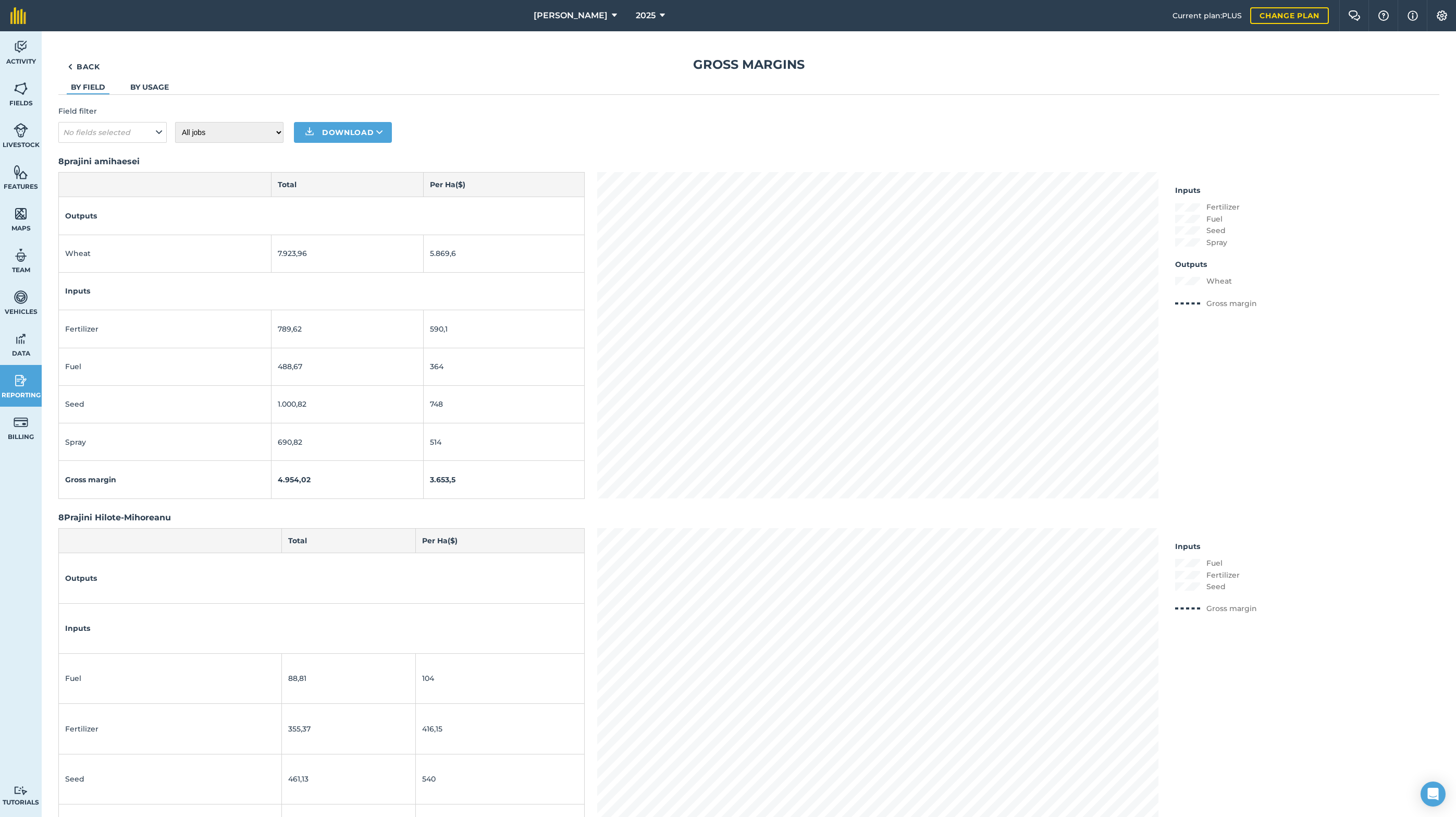
click at [145, 88] on link "By usage" at bounding box center [149, 87] width 39 height 9
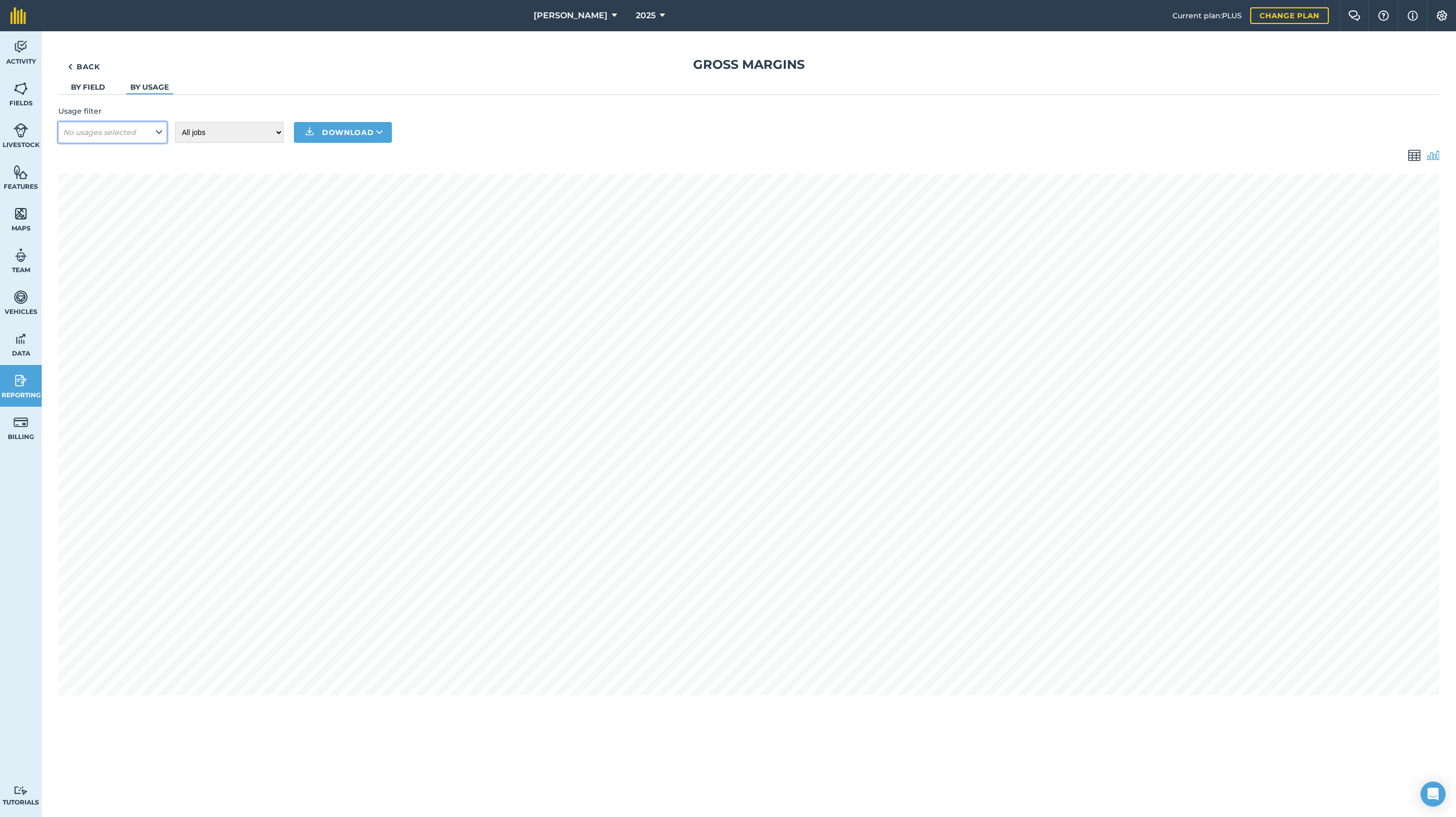
click at [153, 136] on button "No usages selected" at bounding box center [112, 132] width 108 height 21
click at [69, 247] on label "SUNFLOWER" at bounding box center [112, 249] width 99 height 11
click at [69, 247] on input "SUNFLOWER" at bounding box center [66, 247] width 7 height 7
checkbox input "true"
click at [79, 153] on button "Apply" at bounding box center [82, 155] width 37 height 16
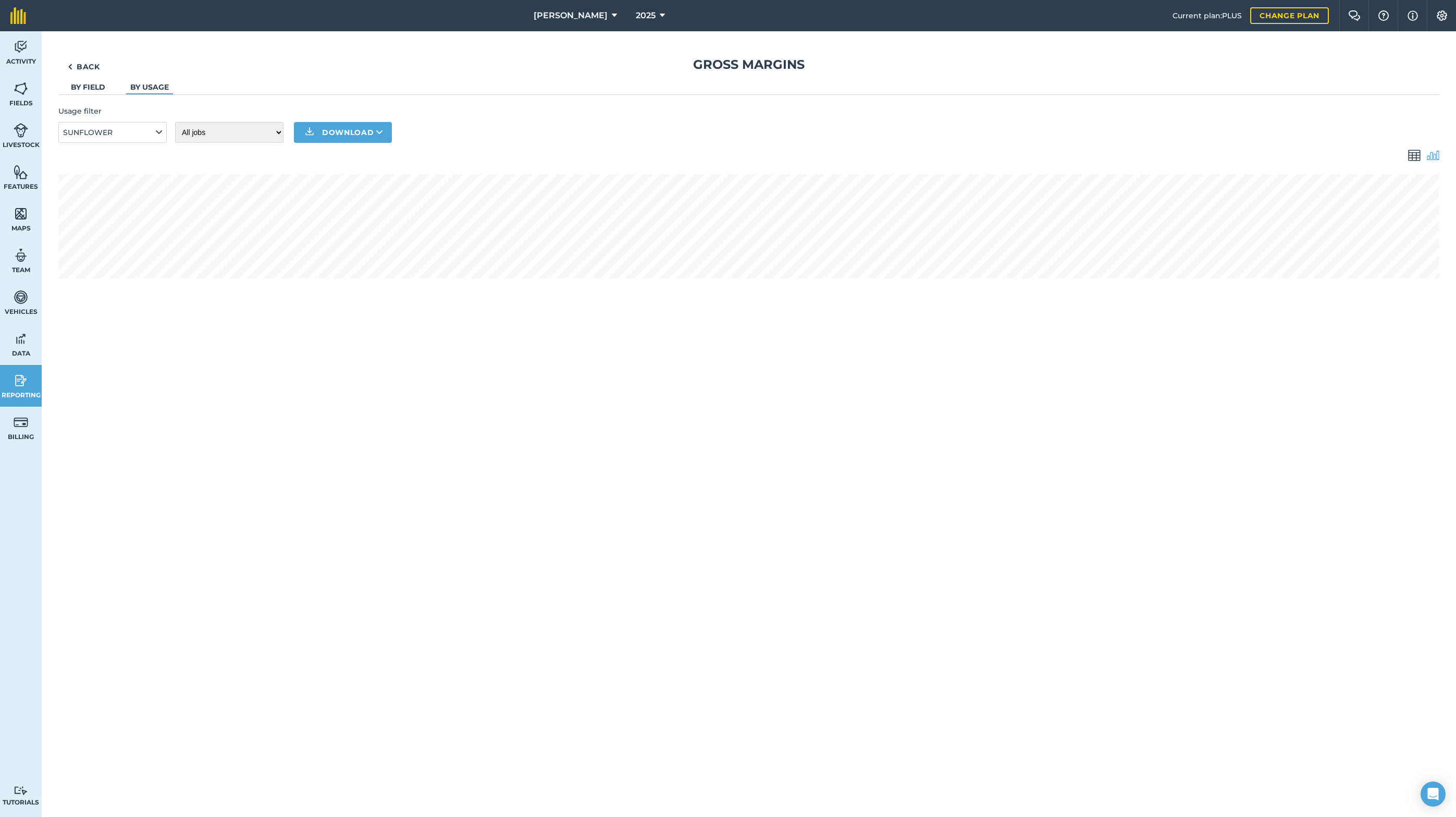
click at [86, 86] on link "By field" at bounding box center [88, 87] width 34 height 9
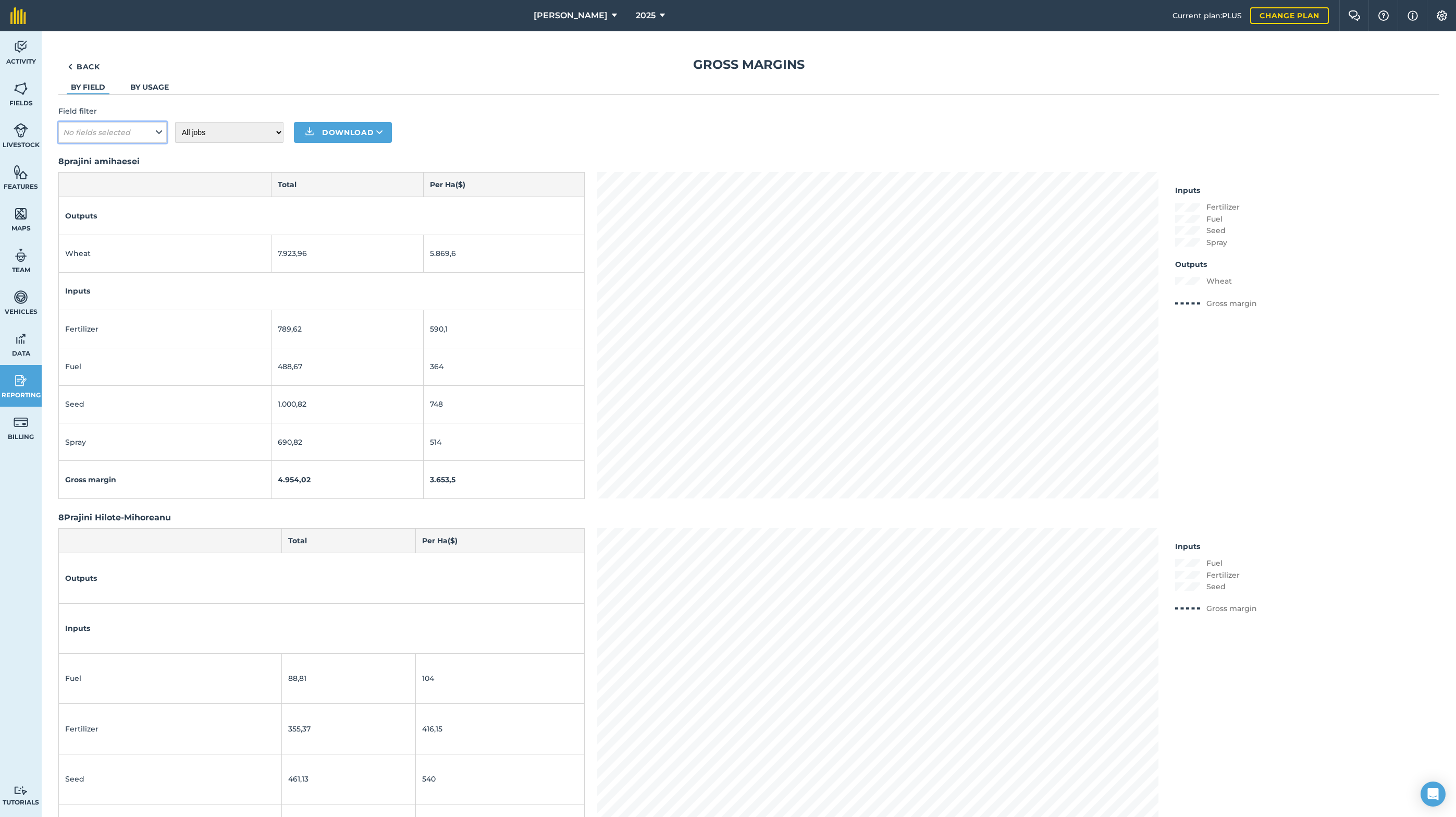
click at [109, 132] on em "No fields selected" at bounding box center [97, 132] width 67 height 9
click at [236, 130] on select "All jobs Incomplete jobs Complete jobs" at bounding box center [229, 132] width 108 height 21
click at [115, 137] on button "No fields selected" at bounding box center [112, 132] width 108 height 21
click at [69, 206] on label "movila2" at bounding box center [112, 211] width 99 height 11
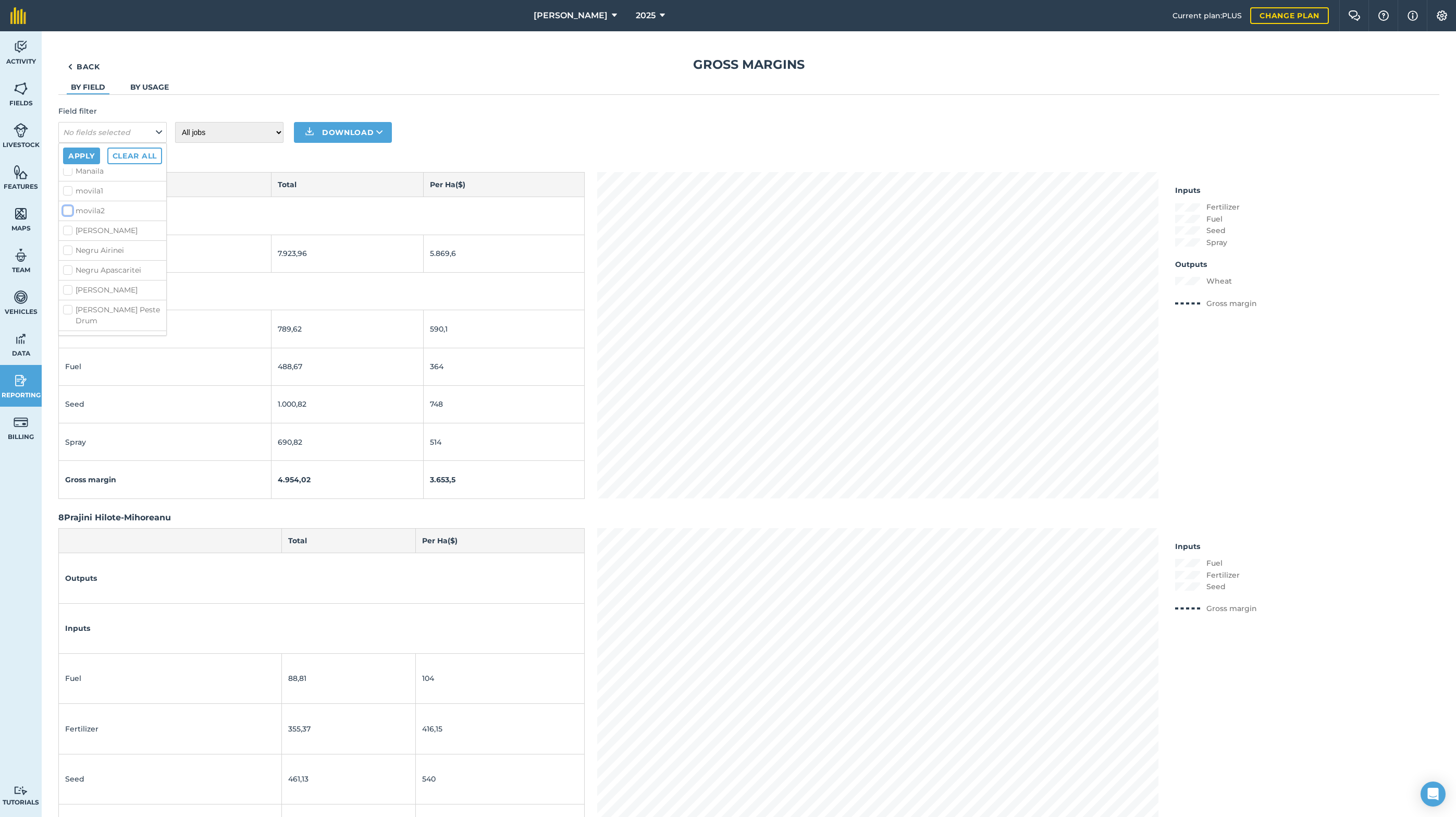
click at [69, 206] on input "movila2" at bounding box center [66, 209] width 7 height 7
checkbox input "true"
click at [73, 154] on button "Apply" at bounding box center [82, 155] width 37 height 16
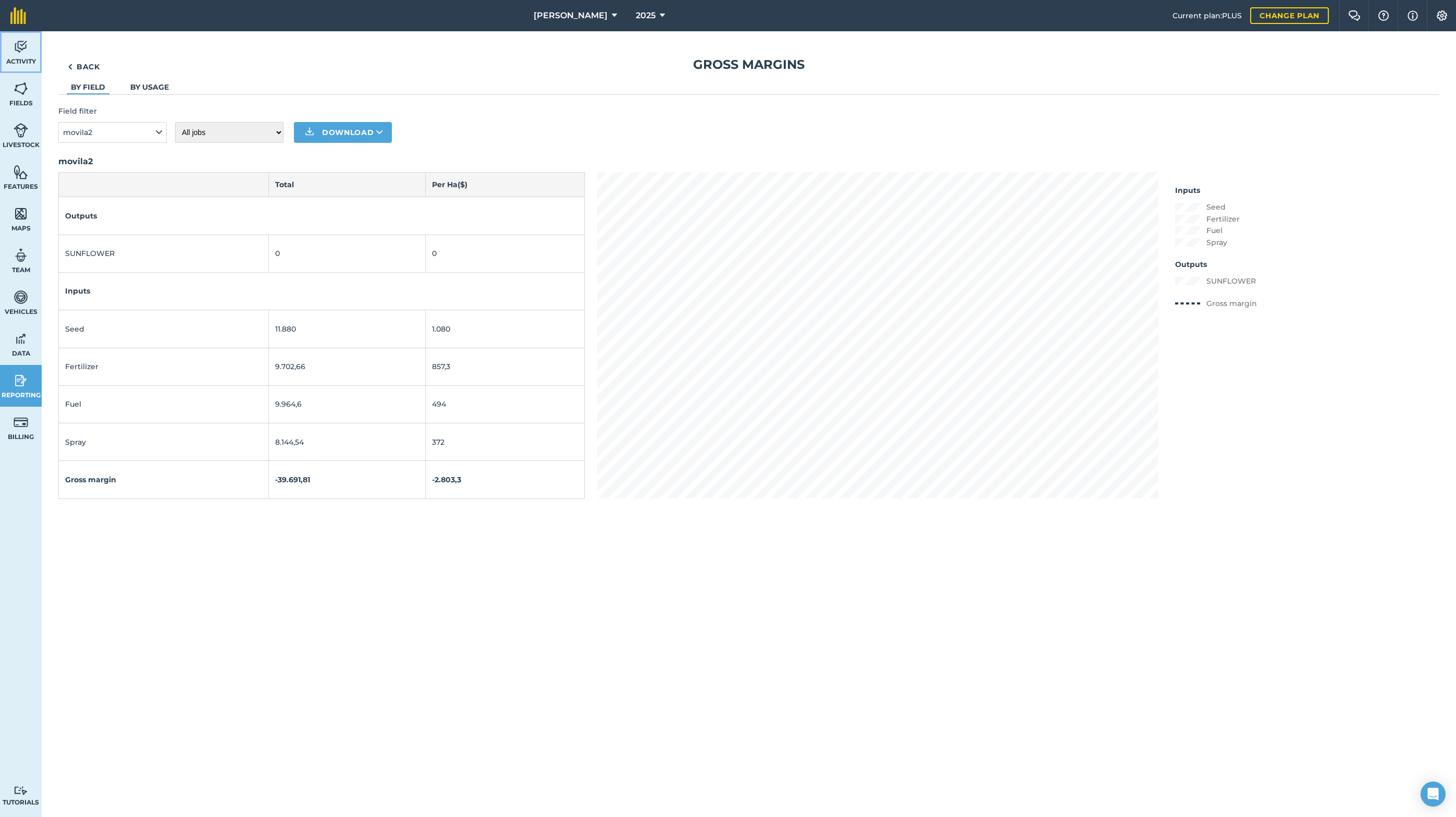
click at [5, 47] on link "Activity" at bounding box center [21, 52] width 42 height 42
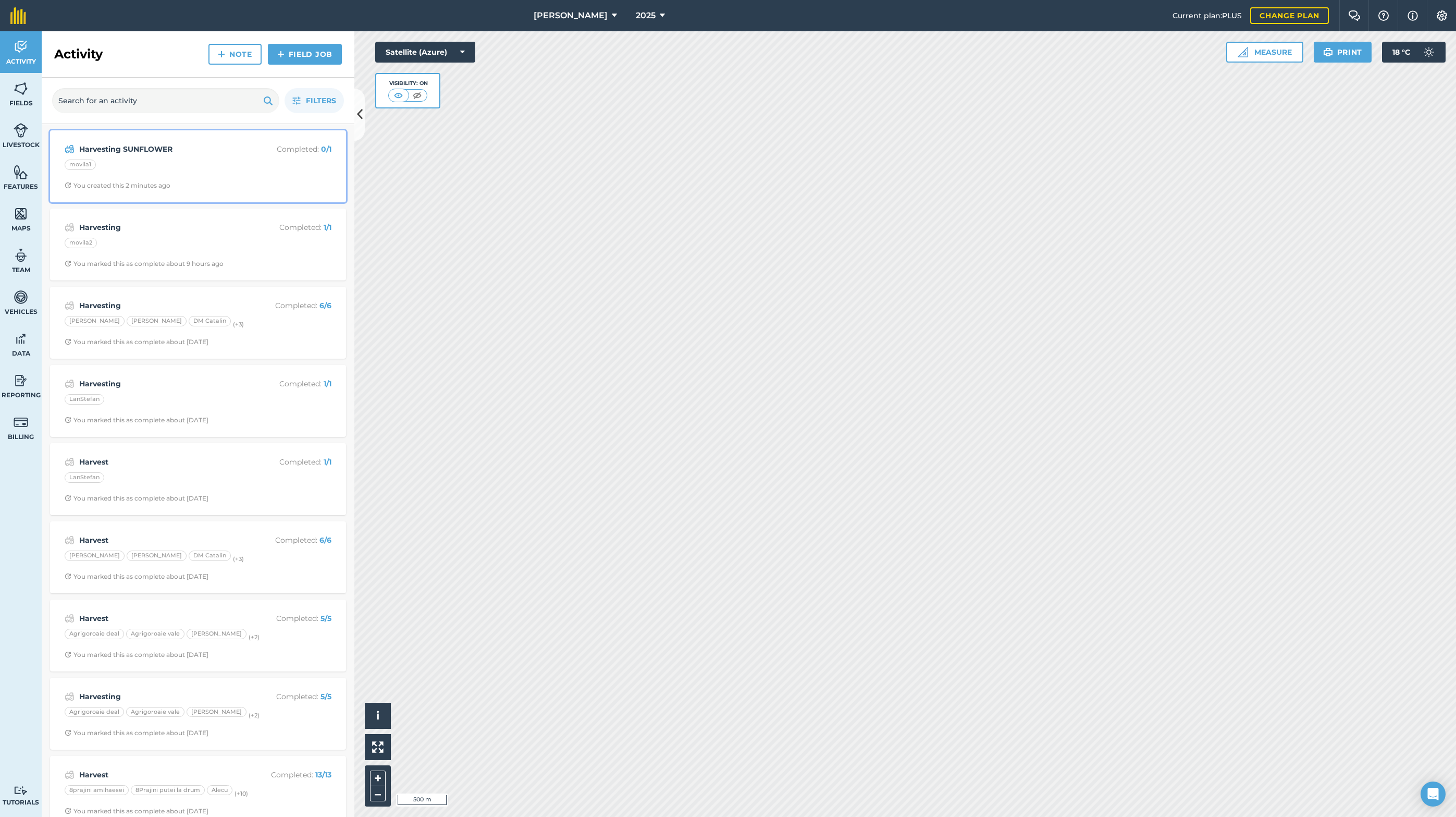
click at [147, 170] on div "movila1" at bounding box center [198, 166] width 267 height 13
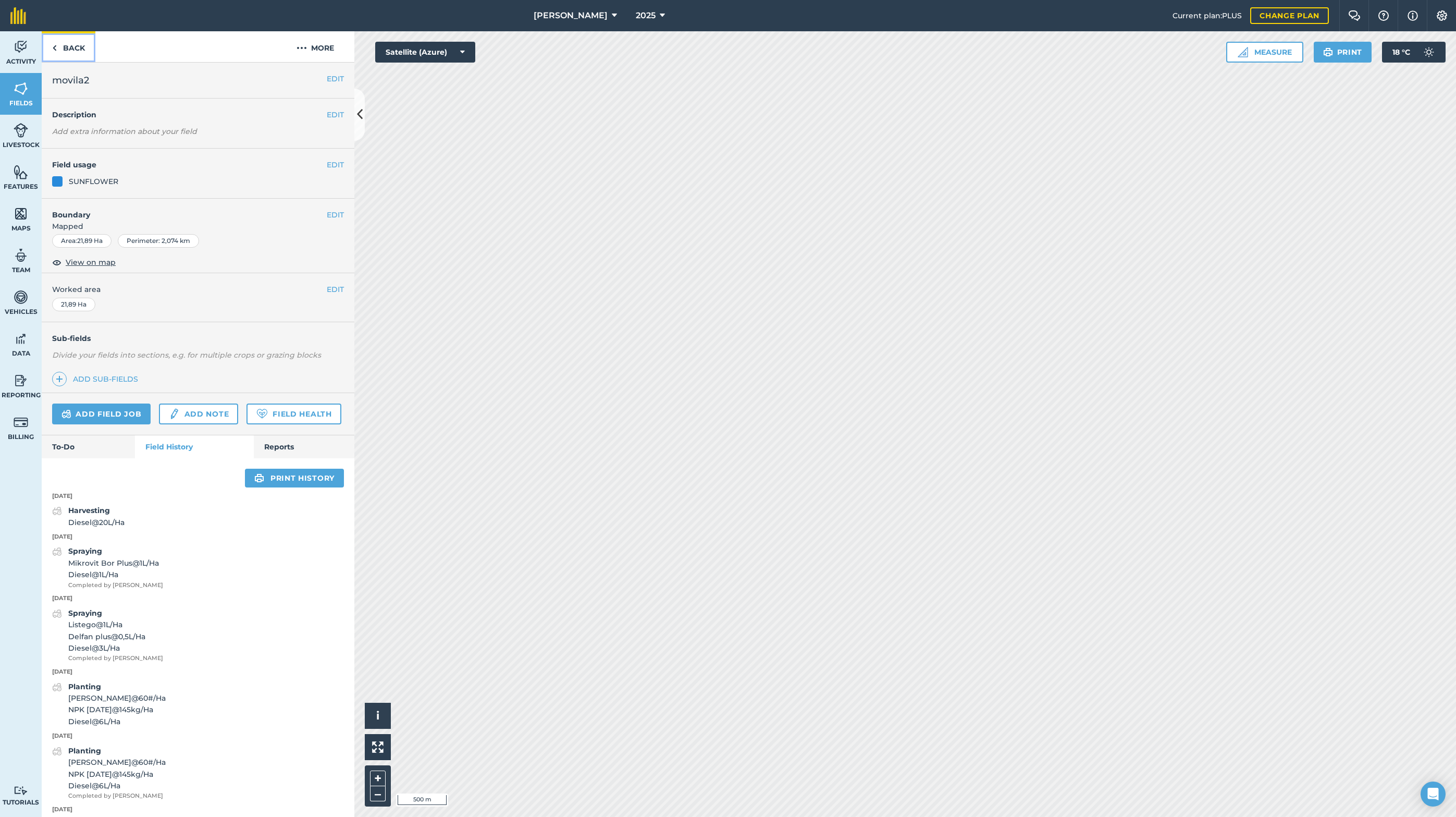
click at [60, 48] on link "Back" at bounding box center [69, 46] width 54 height 30
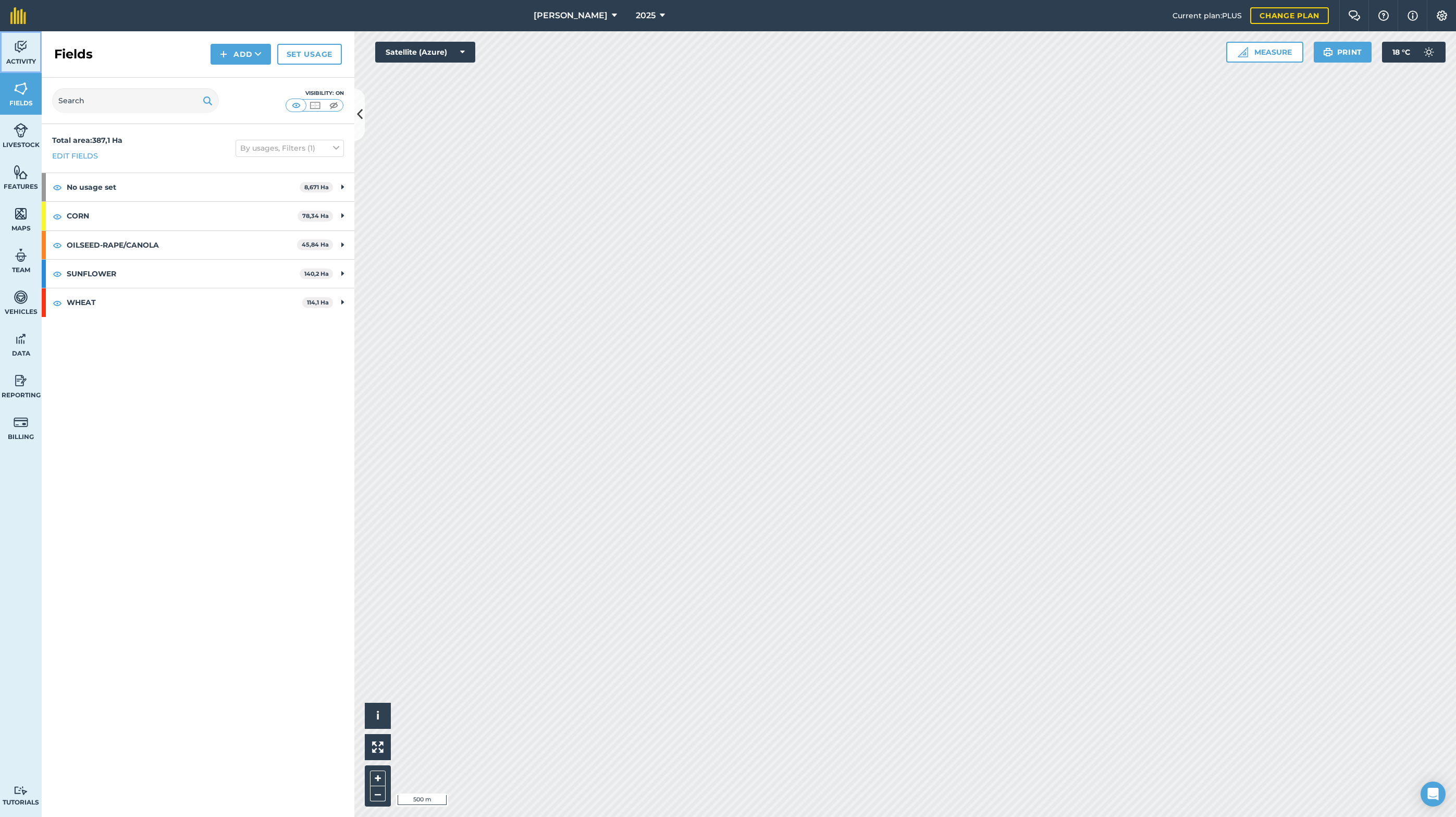
click at [10, 50] on link "Activity" at bounding box center [21, 52] width 42 height 42
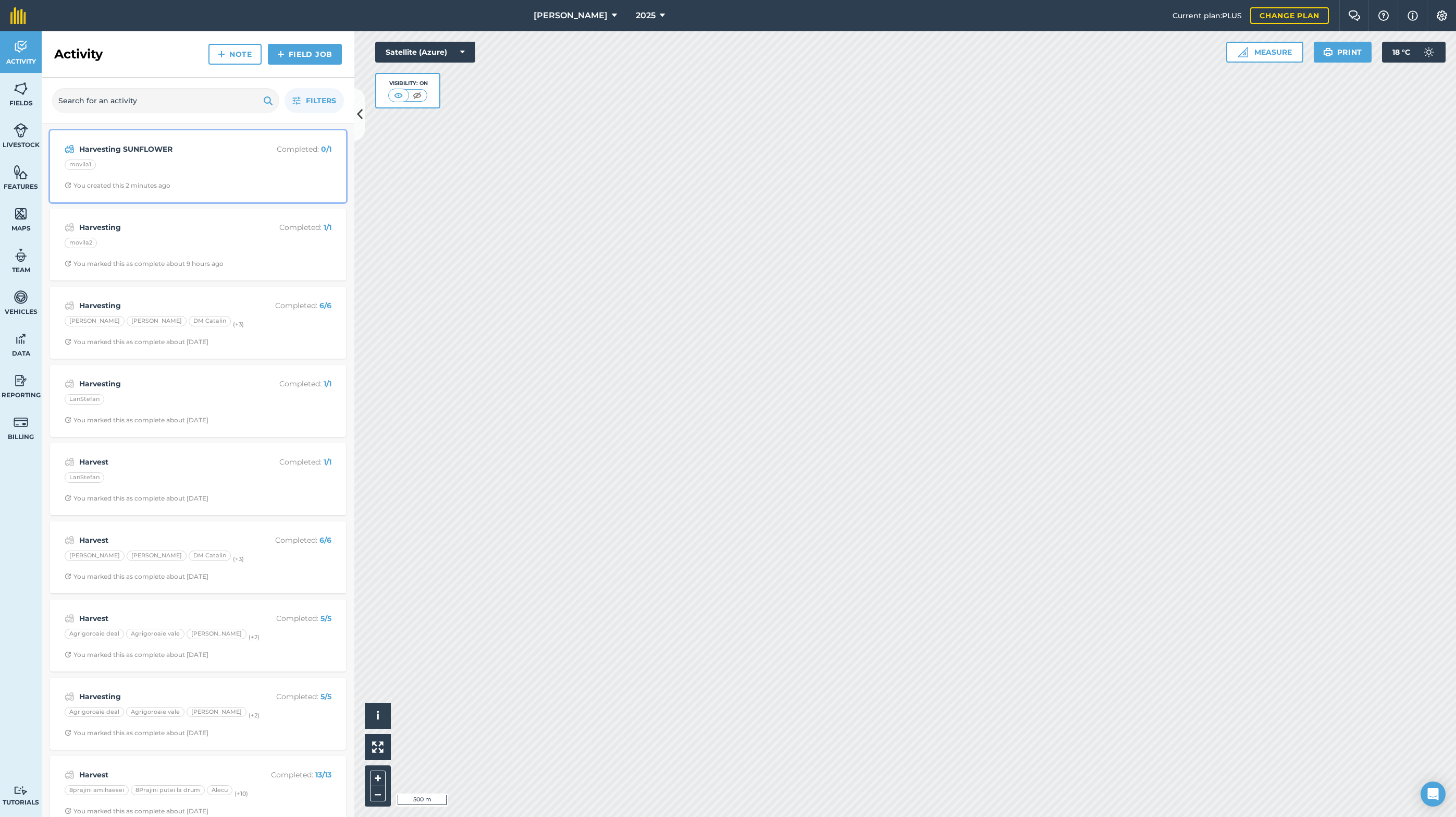
click at [134, 153] on strong "Harvesting SUNFLOWER" at bounding box center [162, 149] width 165 height 12
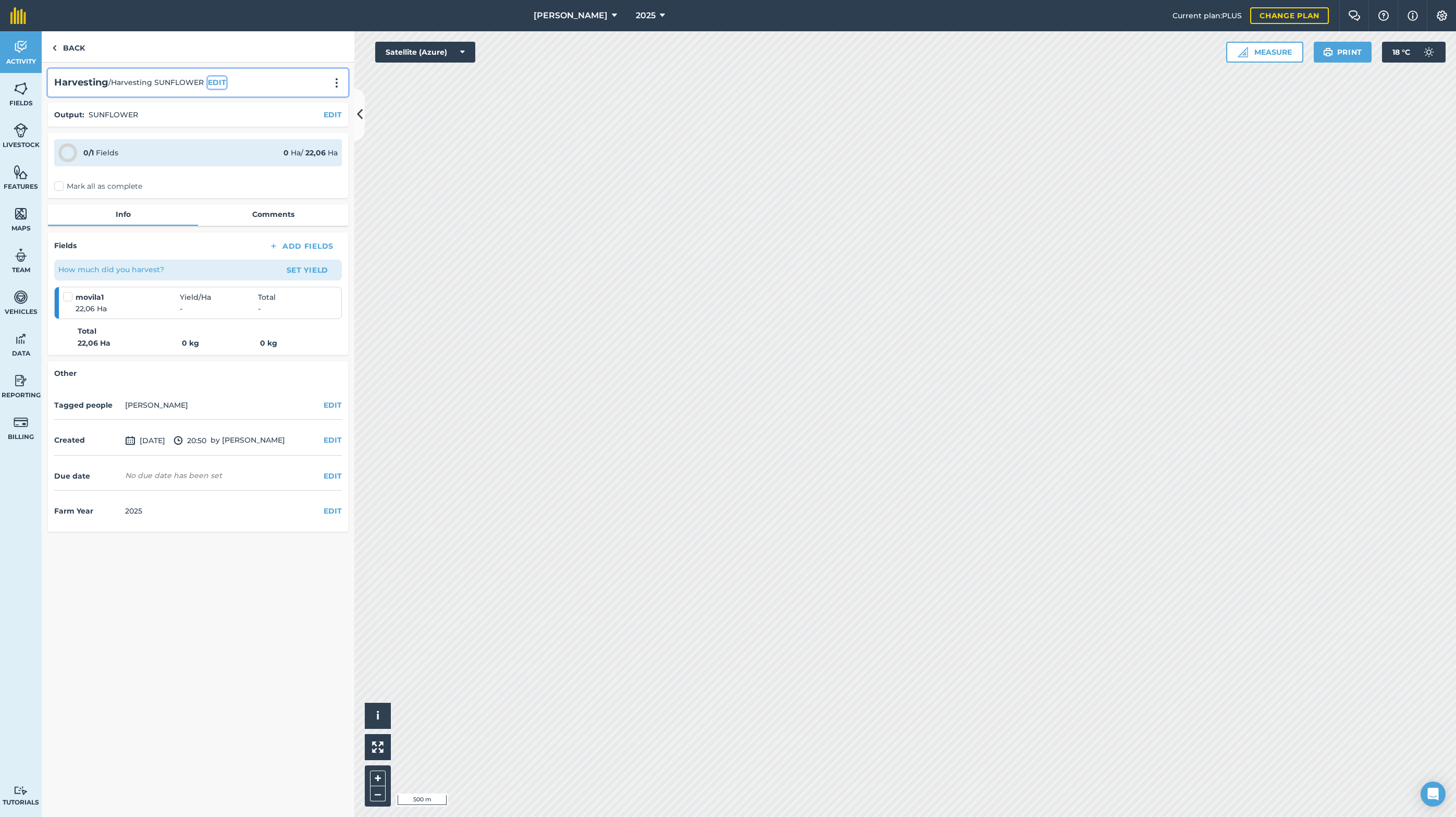
click at [218, 81] on button "EDIT" at bounding box center [216, 82] width 18 height 12
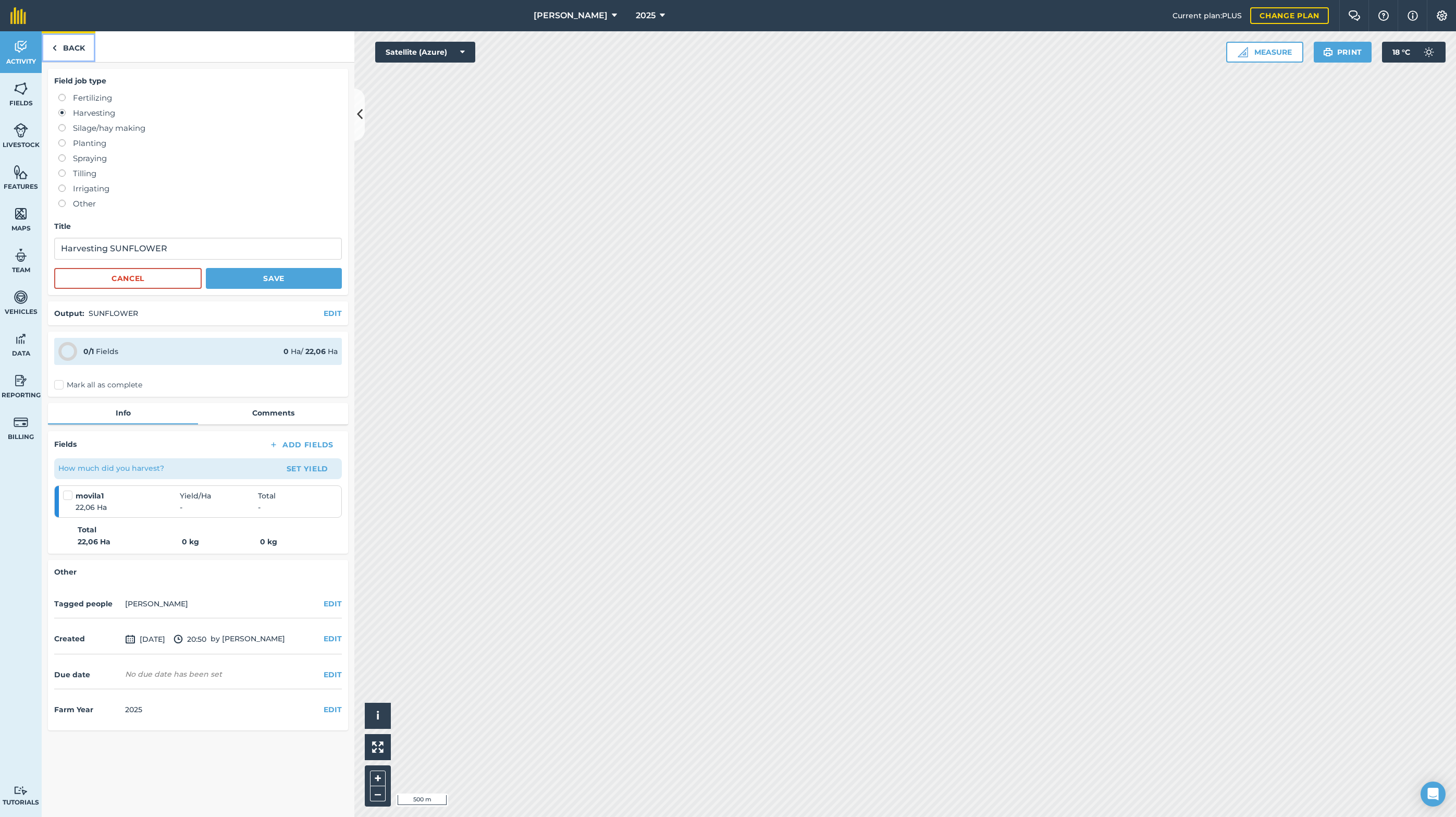
click at [66, 45] on link "Back" at bounding box center [69, 46] width 54 height 30
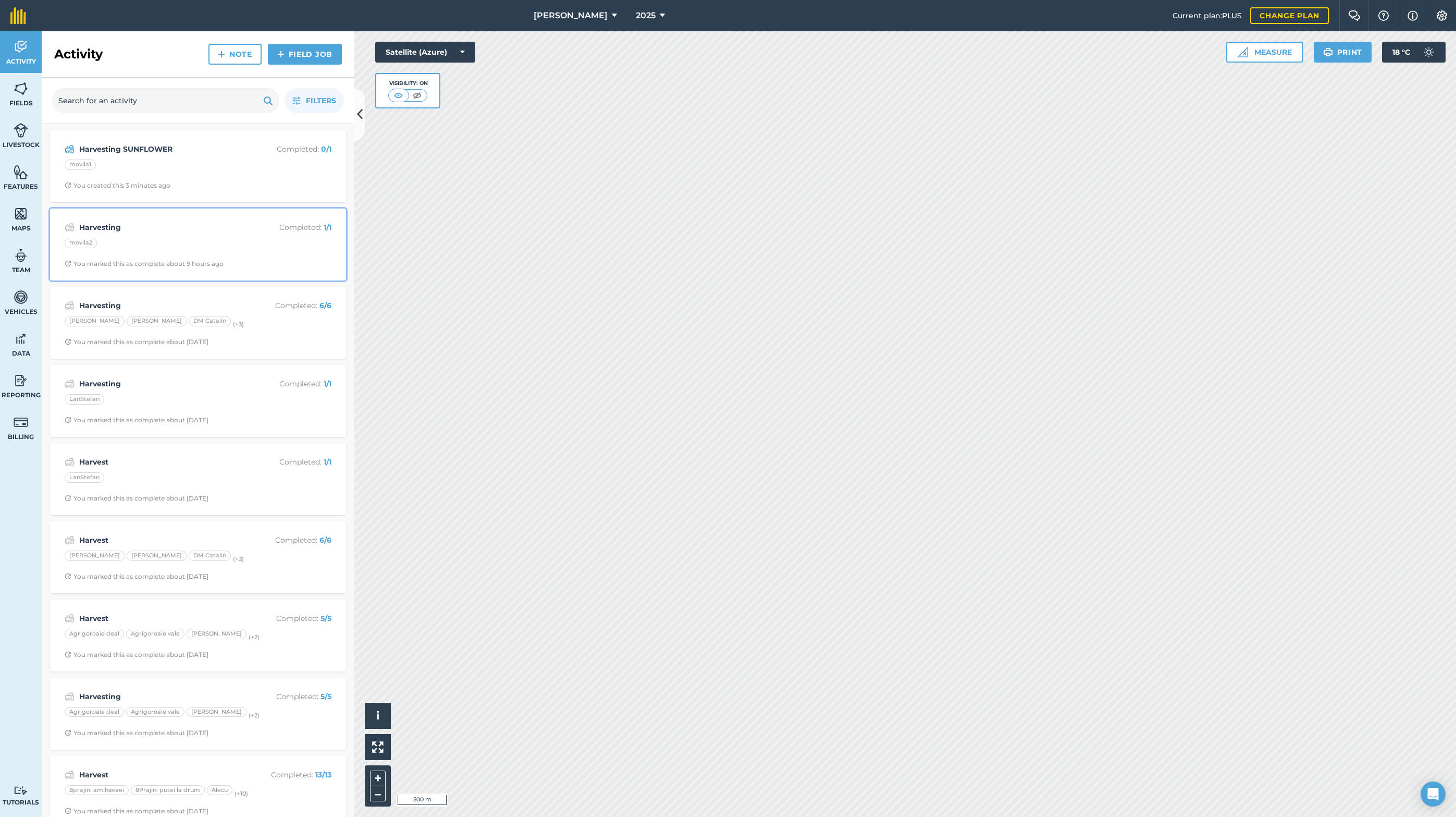
click at [174, 240] on div "movila2" at bounding box center [198, 244] width 267 height 13
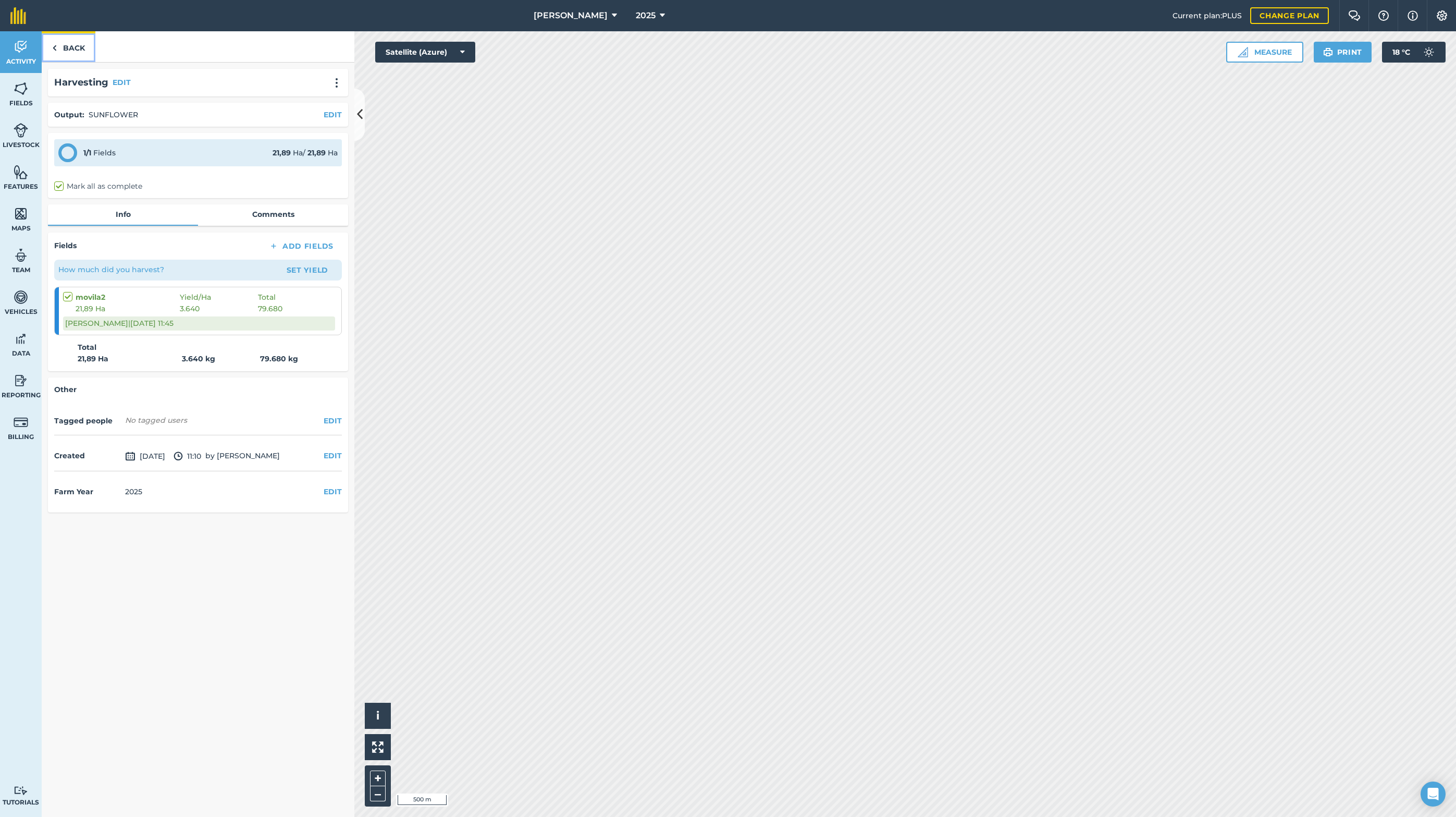
click at [66, 53] on link "Back" at bounding box center [69, 46] width 54 height 30
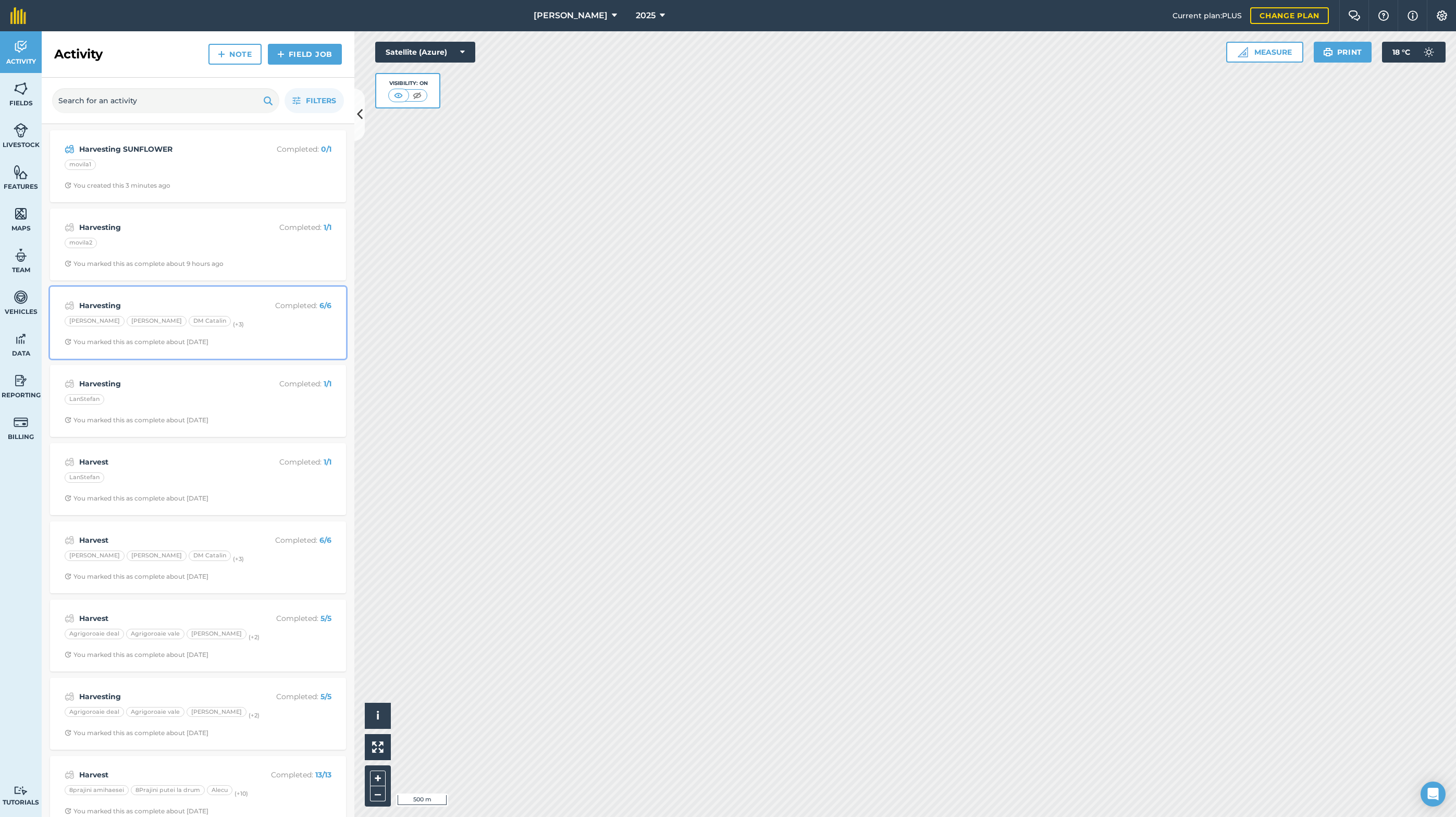
click at [211, 322] on div "[PERSON_NAME] [PERSON_NAME] [PERSON_NAME] Catalin (+ 3 )" at bounding box center [198, 322] width 267 height 13
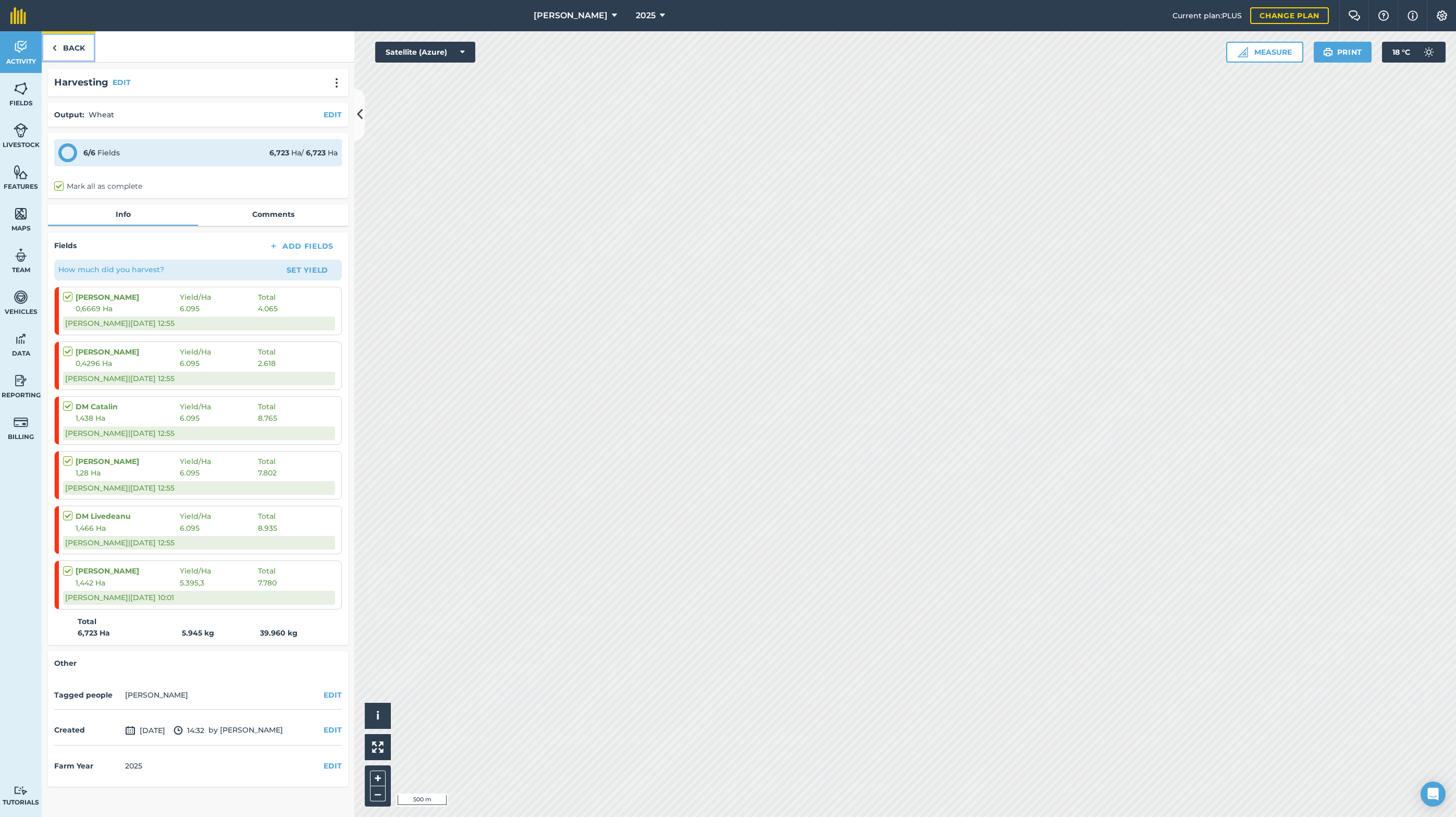
click at [79, 47] on link "Back" at bounding box center [69, 46] width 54 height 30
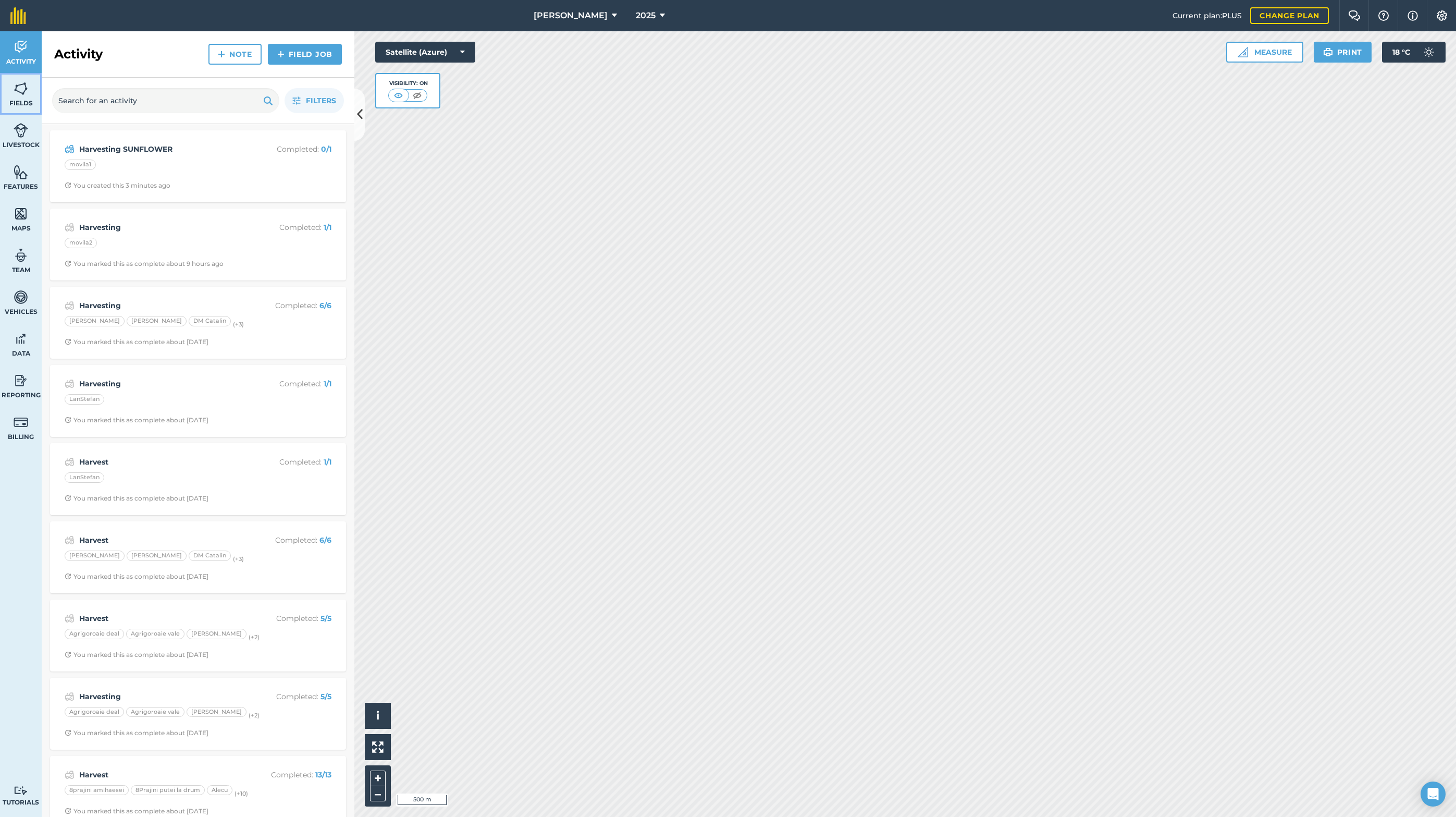
click at [16, 100] on span "Fields" at bounding box center [21, 103] width 42 height 9
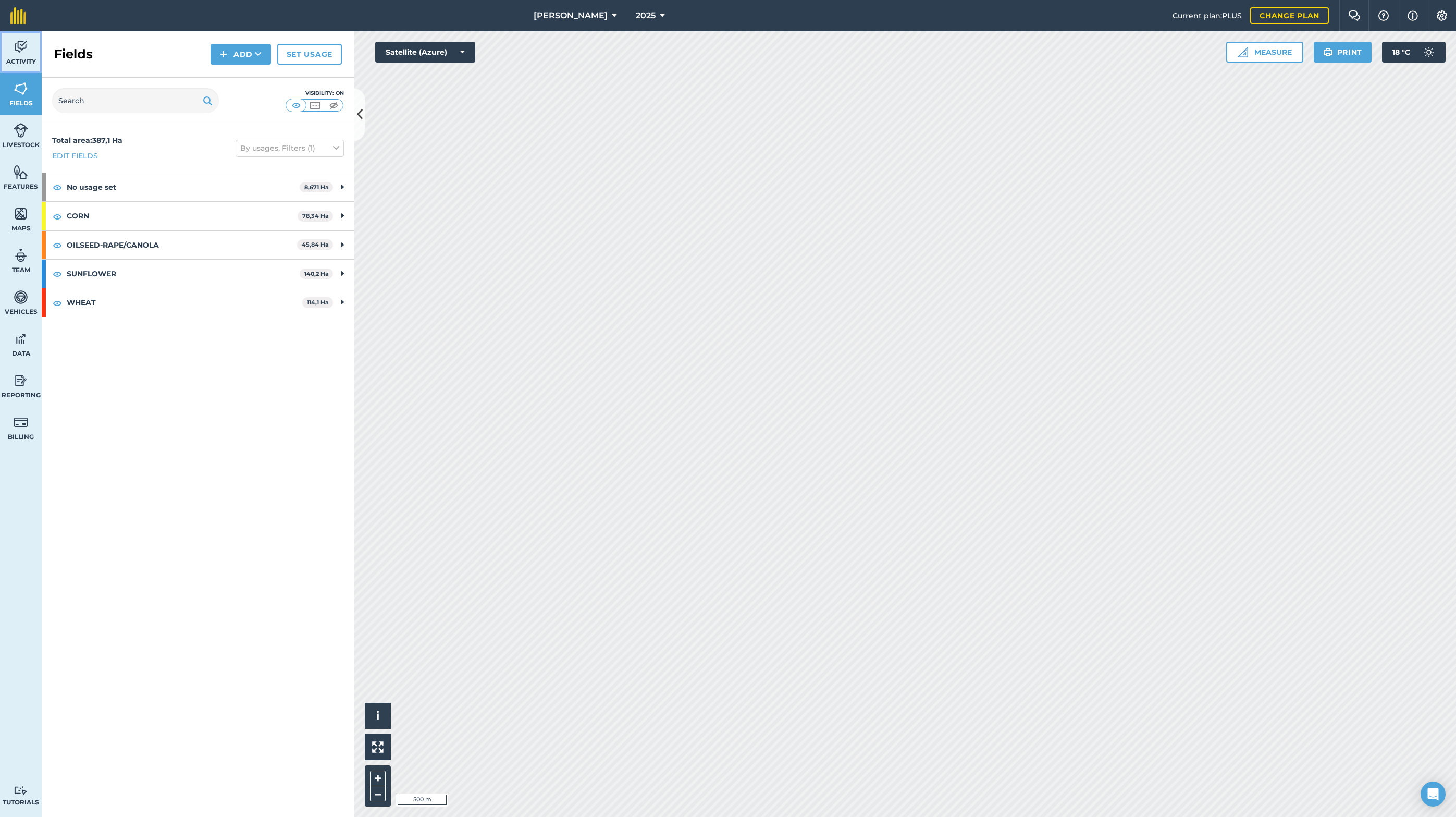
click at [12, 63] on span "Activity" at bounding box center [21, 62] width 42 height 9
